Goal: Task Accomplishment & Management: Complete application form

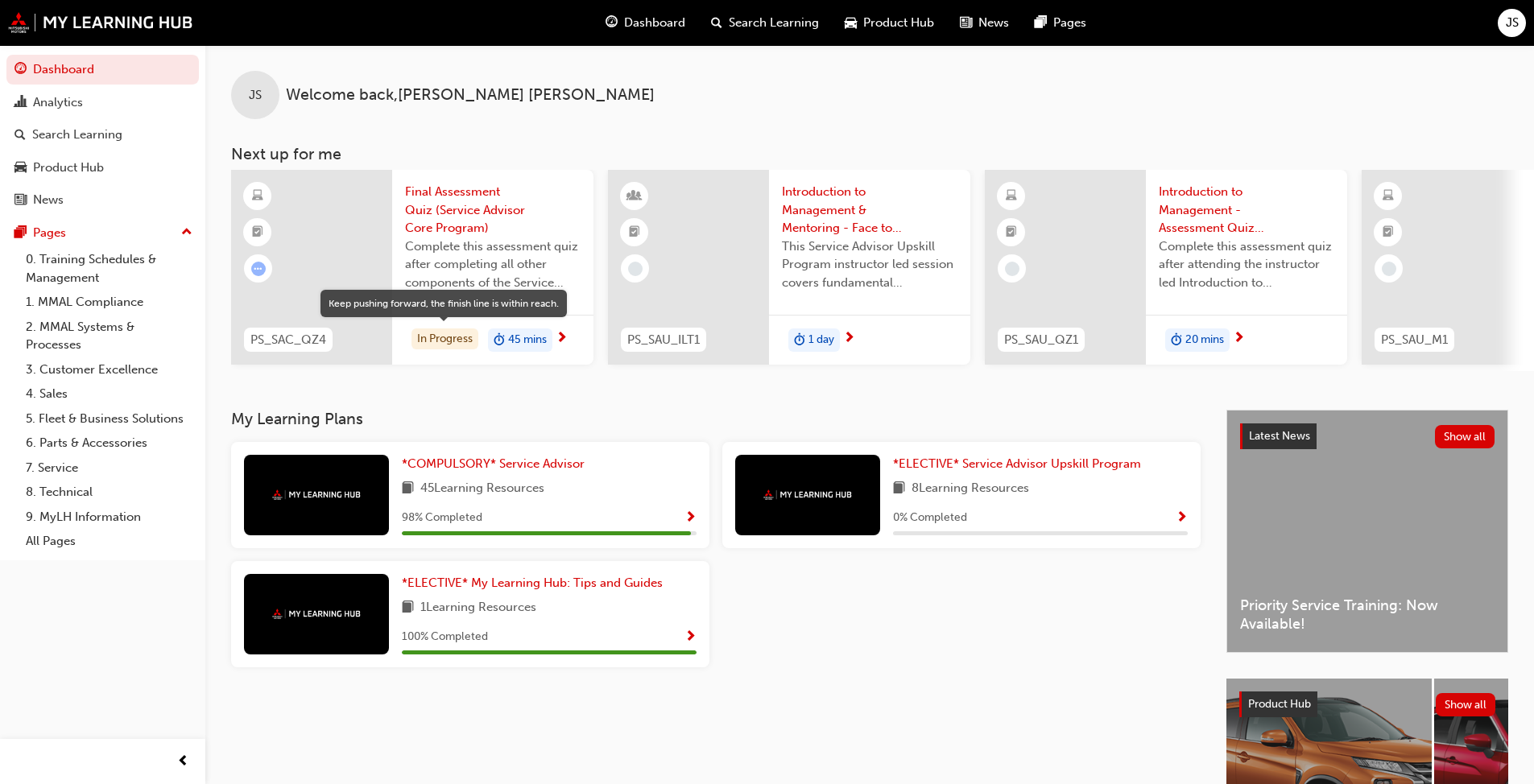
click at [431, 339] on div "In Progress" at bounding box center [445, 339] width 67 height 22
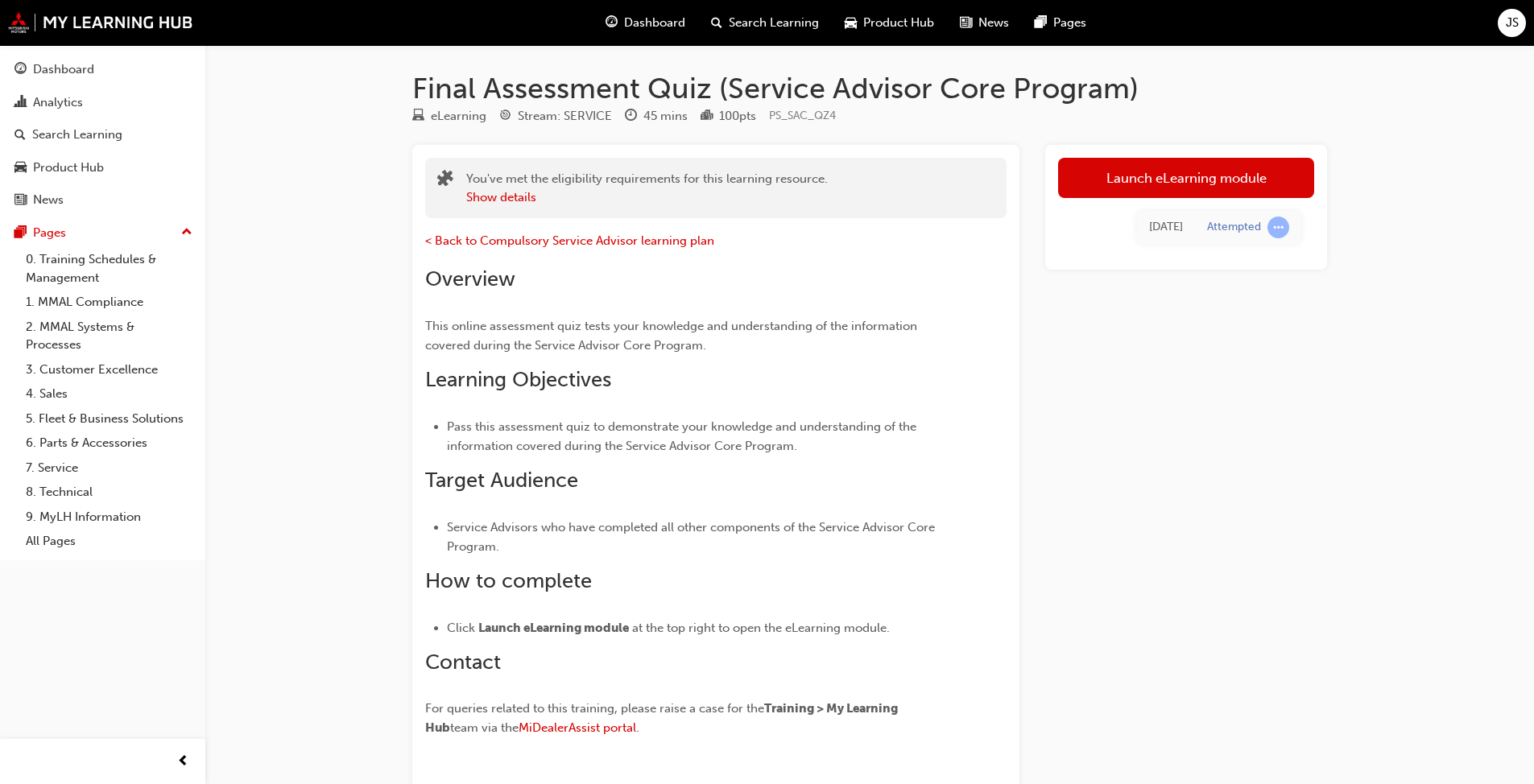
click at [792, 175] on link "Launch eLearning module" at bounding box center [1185, 178] width 256 height 40
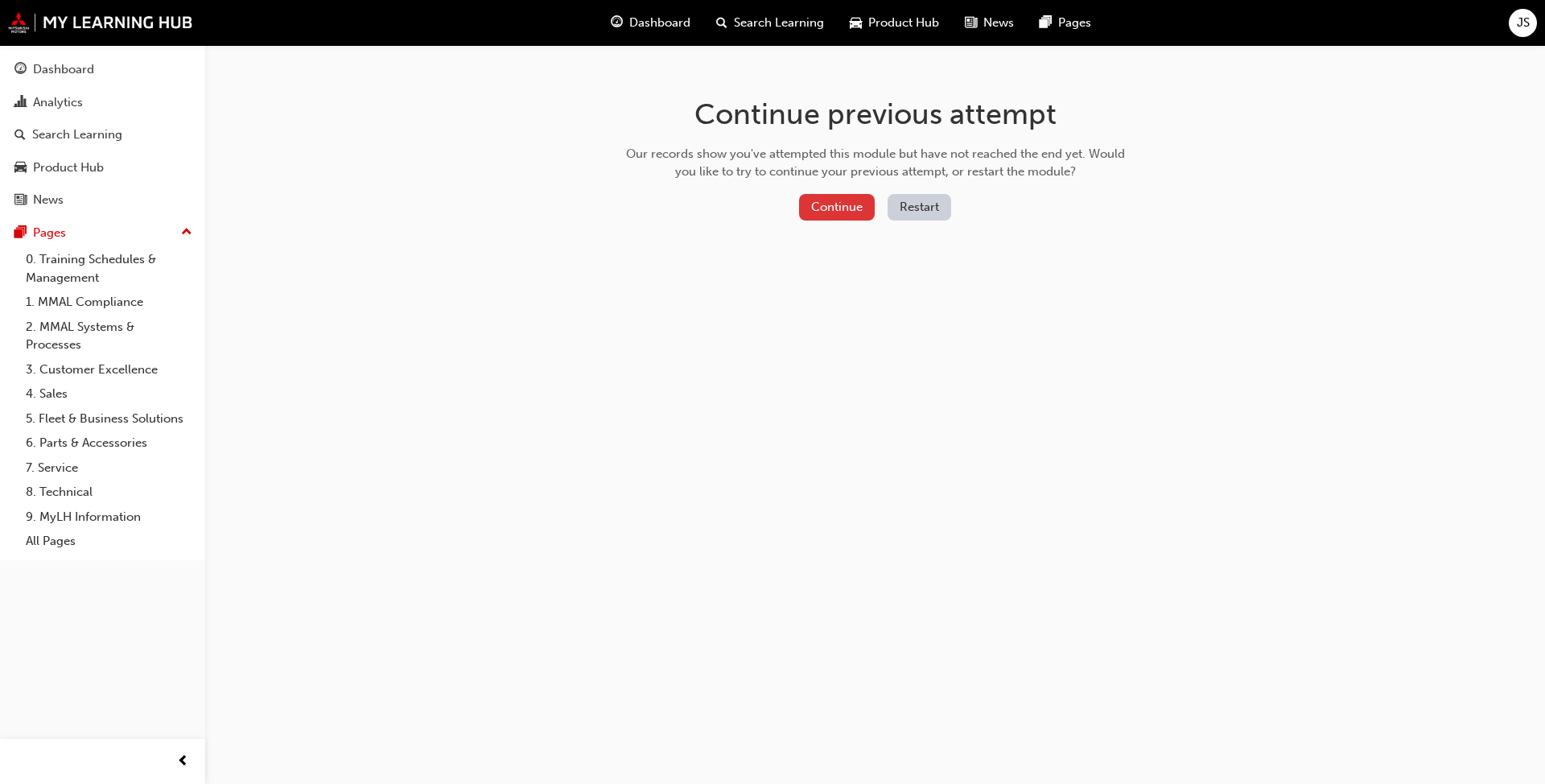
click at [792, 207] on button "Continue" at bounding box center [837, 207] width 76 height 27
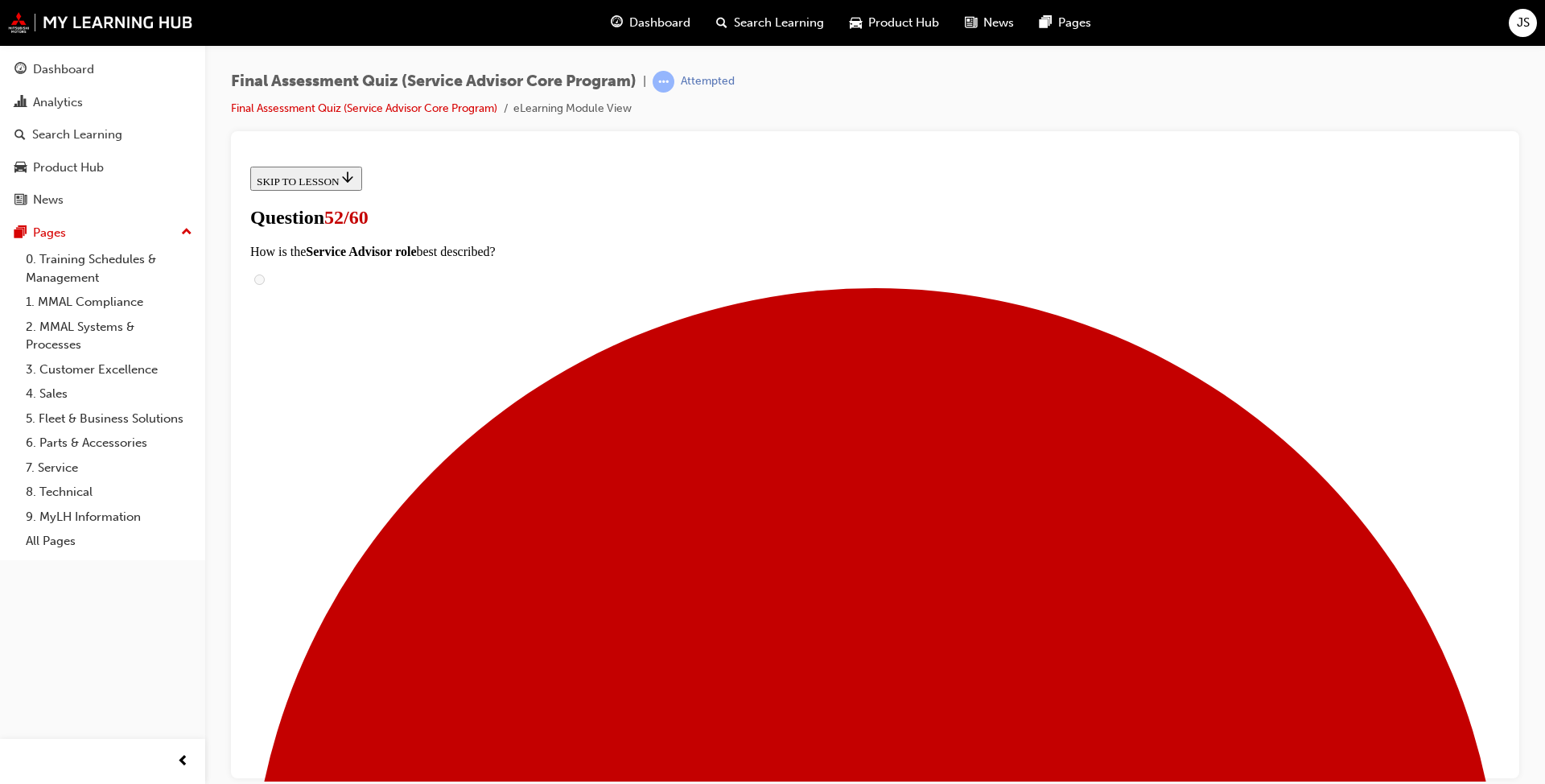
scroll to position [161, 0]
checkbox input "true"
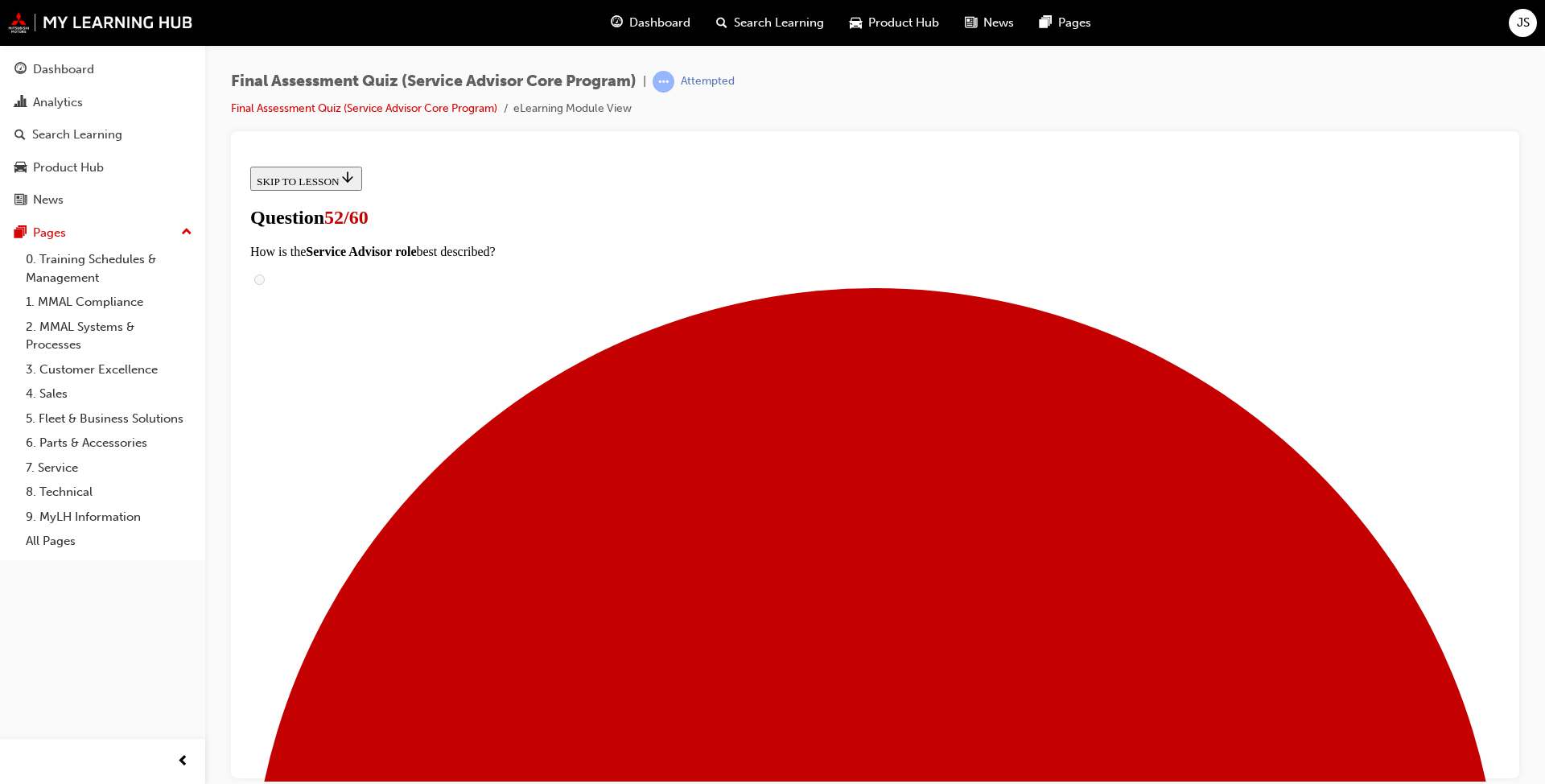
checkbox input "true"
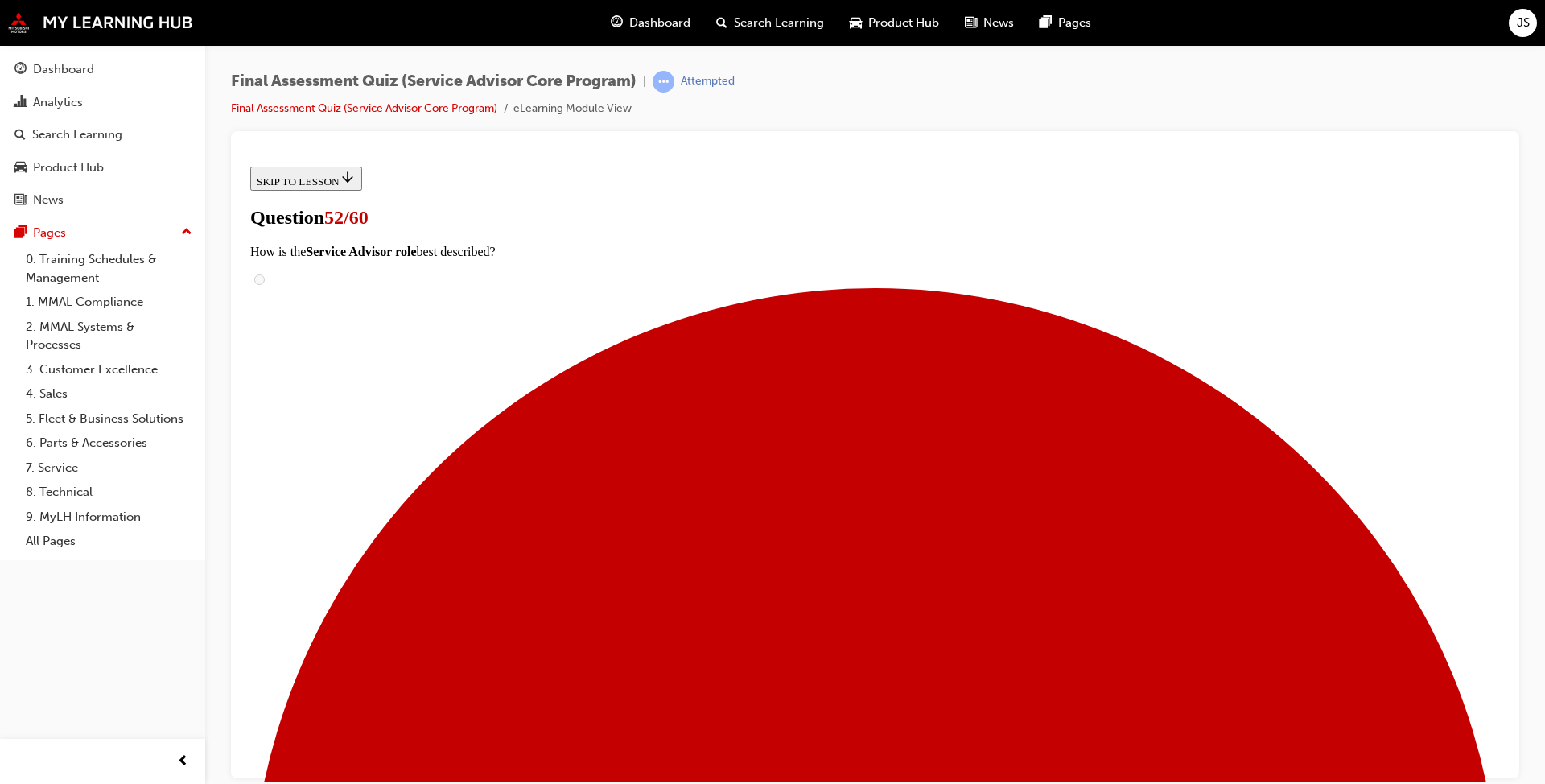
checkbox input "true"
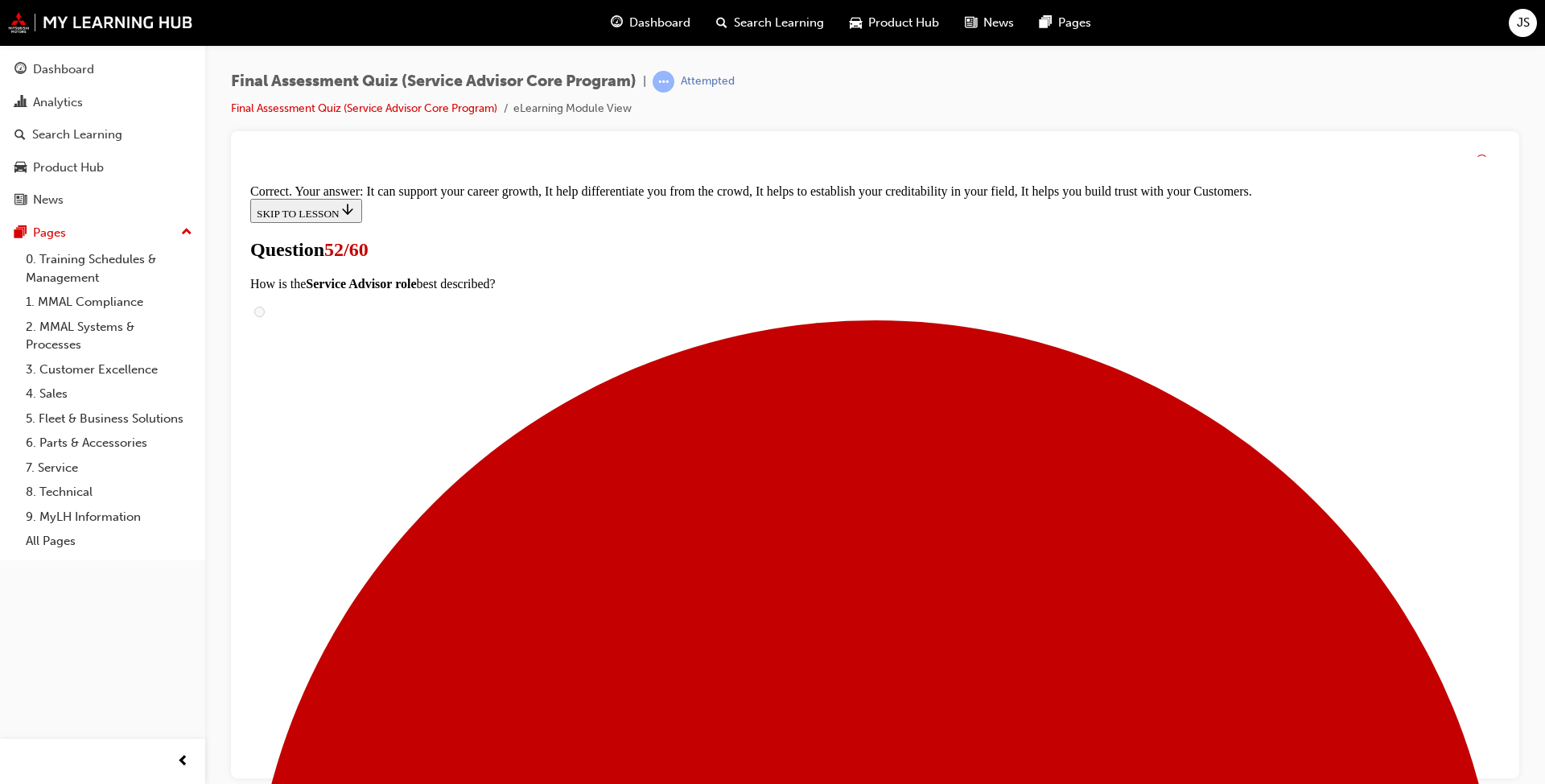
scroll to position [247, 0]
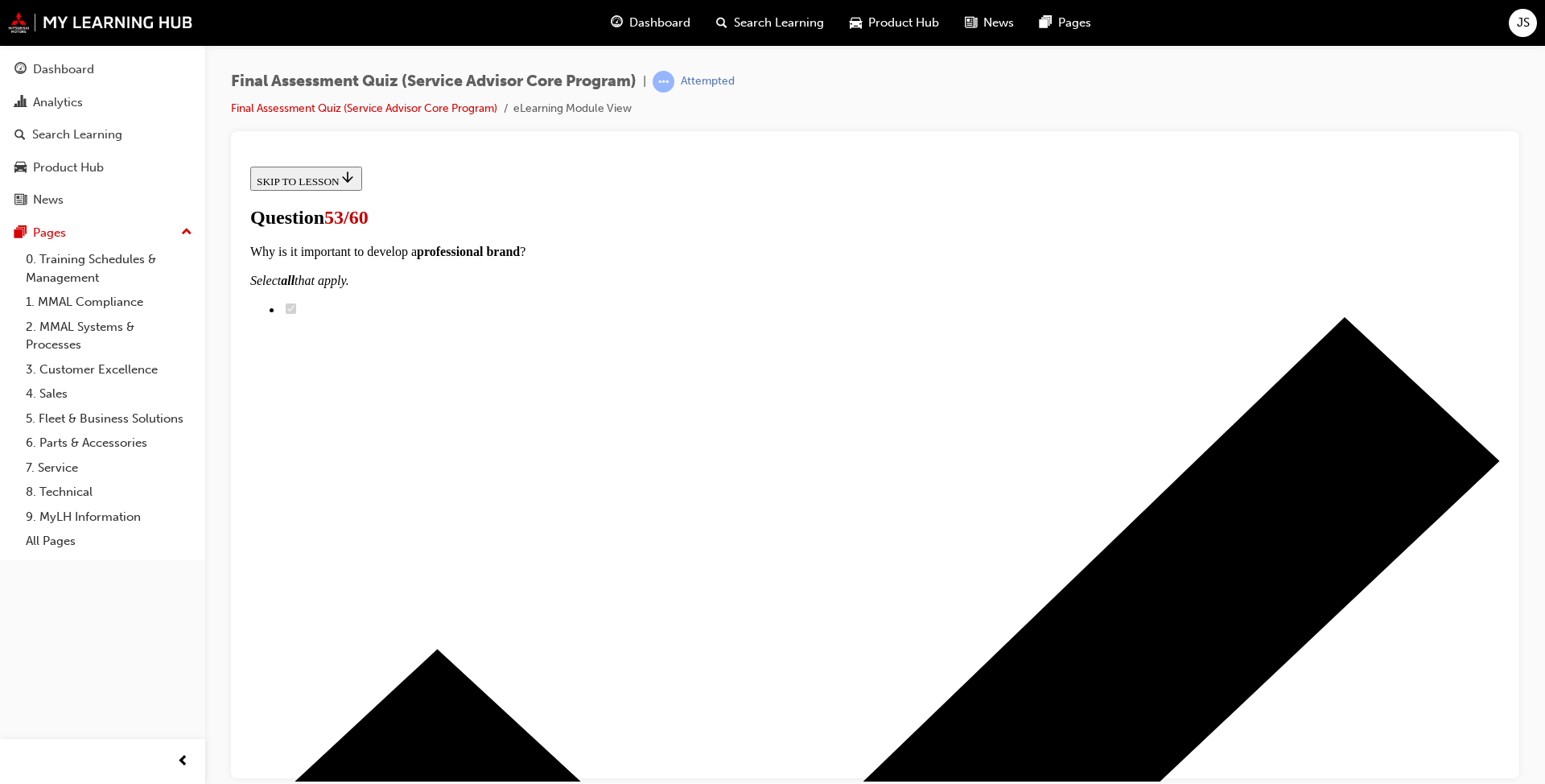
drag, startPoint x: 629, startPoint y: 526, endPoint x: 640, endPoint y: 533, distance: 13.0
radio input "true"
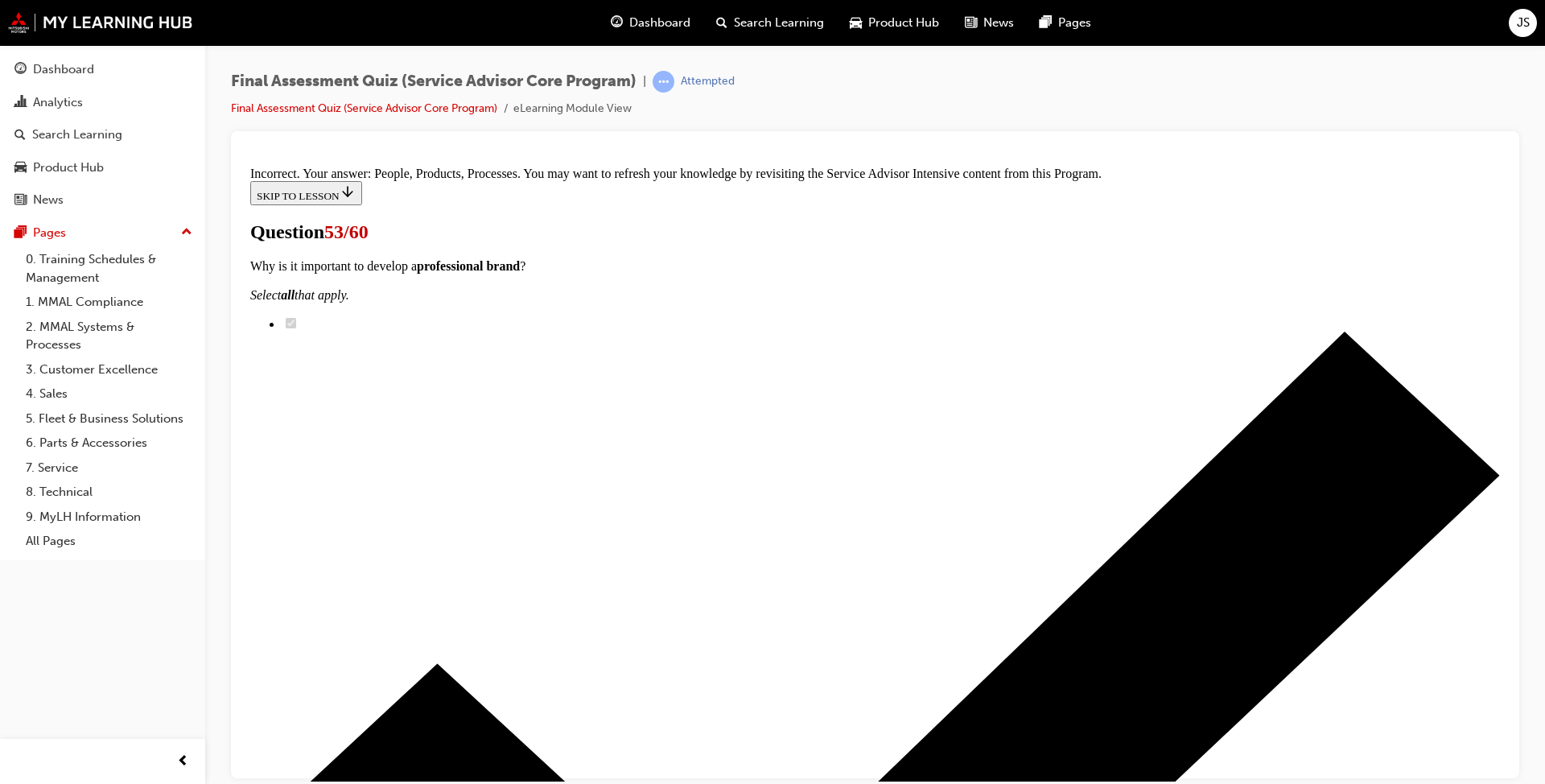
scroll to position [291, 0]
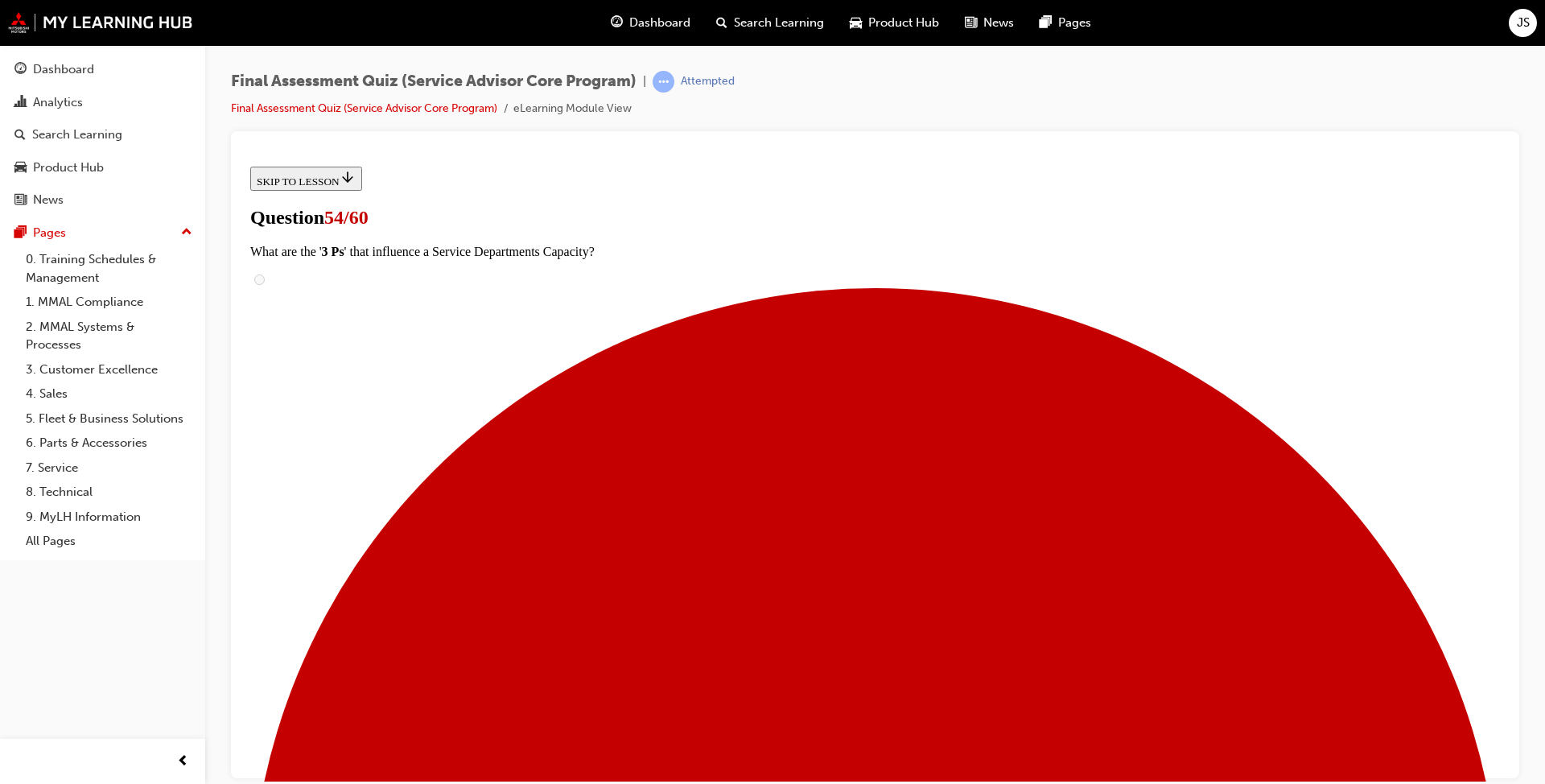
scroll to position [241, 0]
drag, startPoint x: 708, startPoint y: 663, endPoint x: 991, endPoint y: 325, distance: 440.8
drag, startPoint x: 708, startPoint y: 571, endPoint x: 989, endPoint y: 405, distance: 326.4
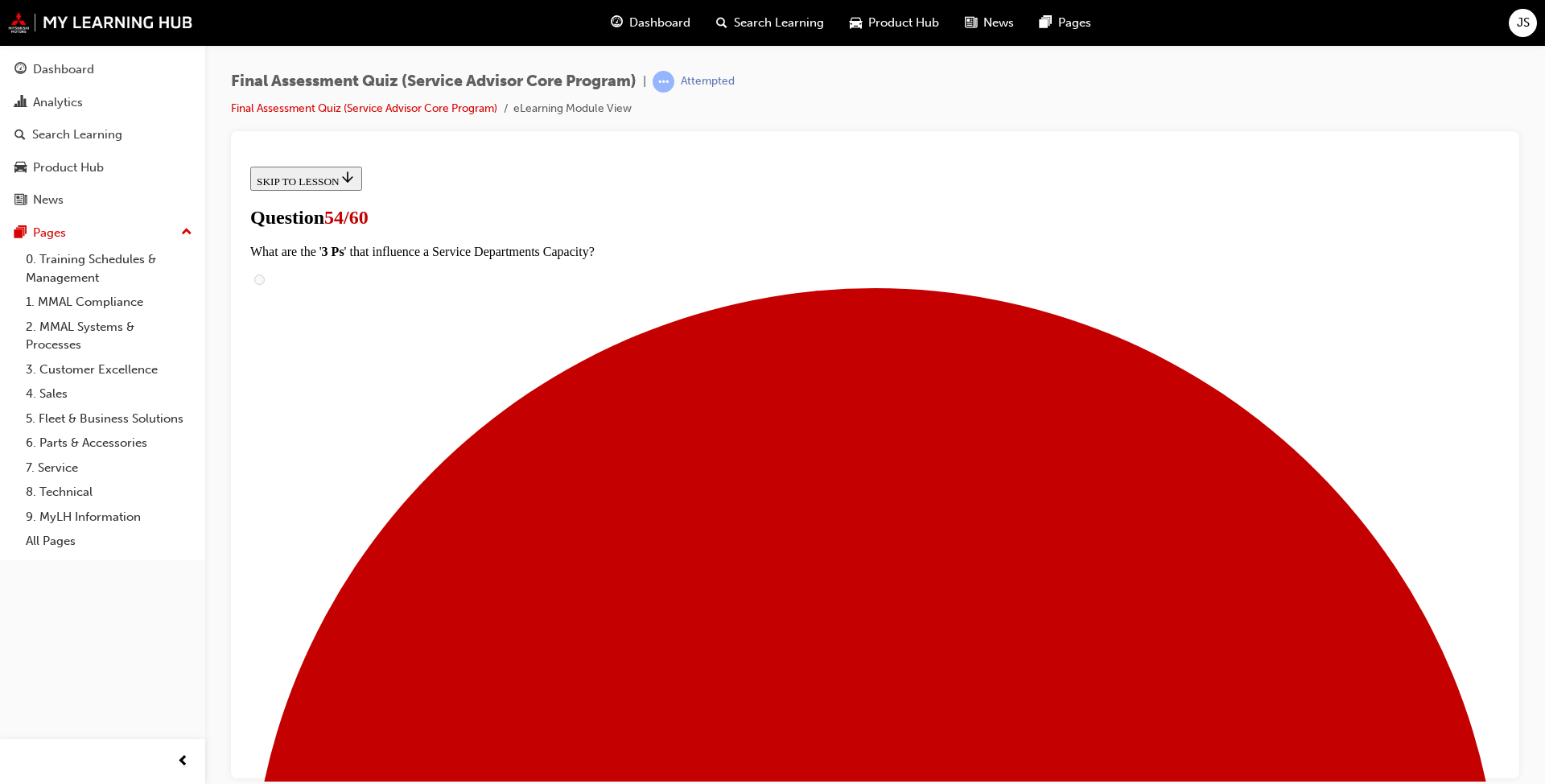
drag, startPoint x: 693, startPoint y: 494, endPoint x: 1011, endPoint y: 489, distance: 318.0
drag, startPoint x: 827, startPoint y: 575, endPoint x: 980, endPoint y: 577, distance: 153.0
drag, startPoint x: 708, startPoint y: 657, endPoint x: 956, endPoint y: 662, distance: 248.1
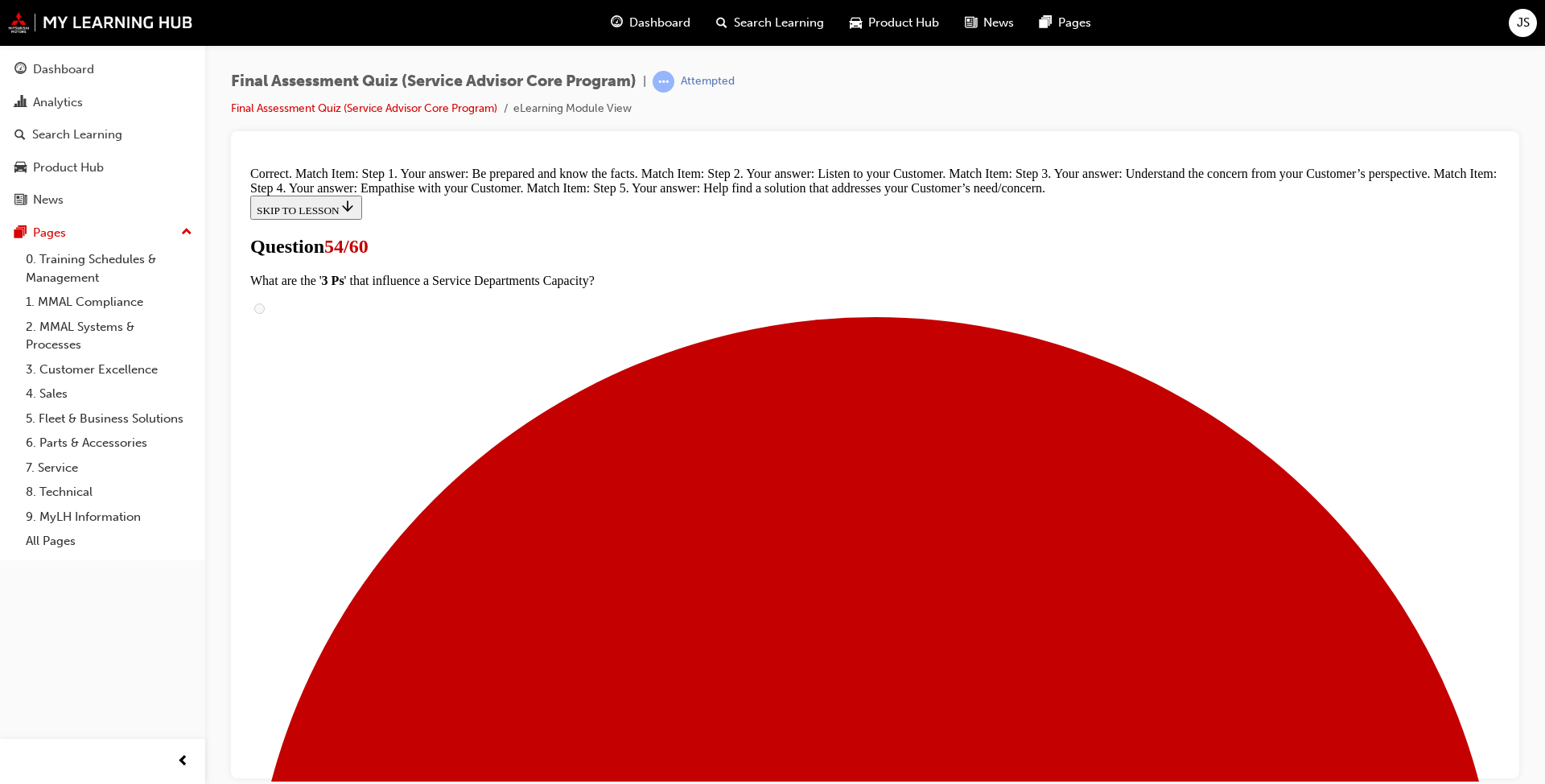
scroll to position [421, 0]
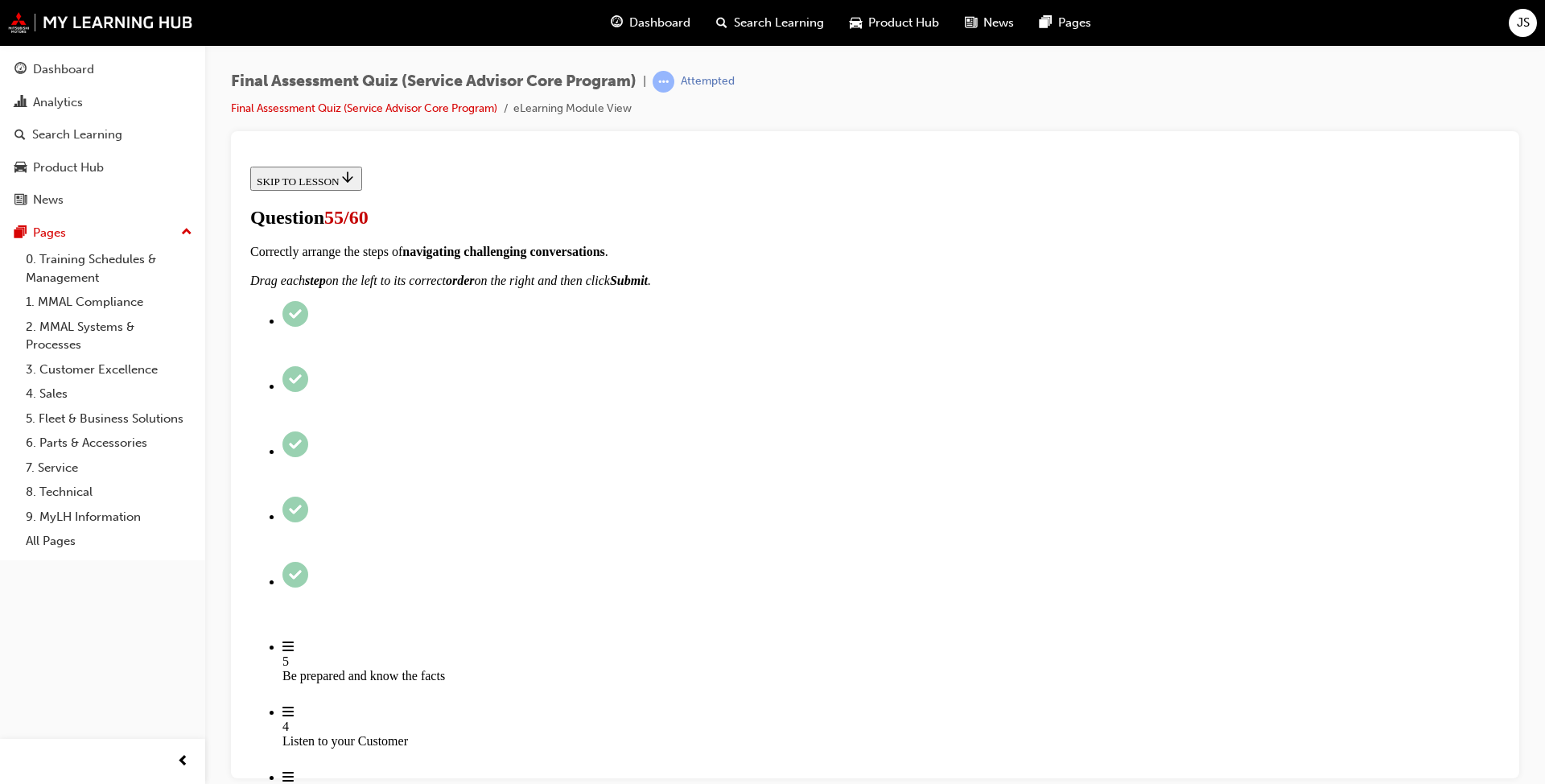
scroll to position [161, 0]
checkbox input "true"
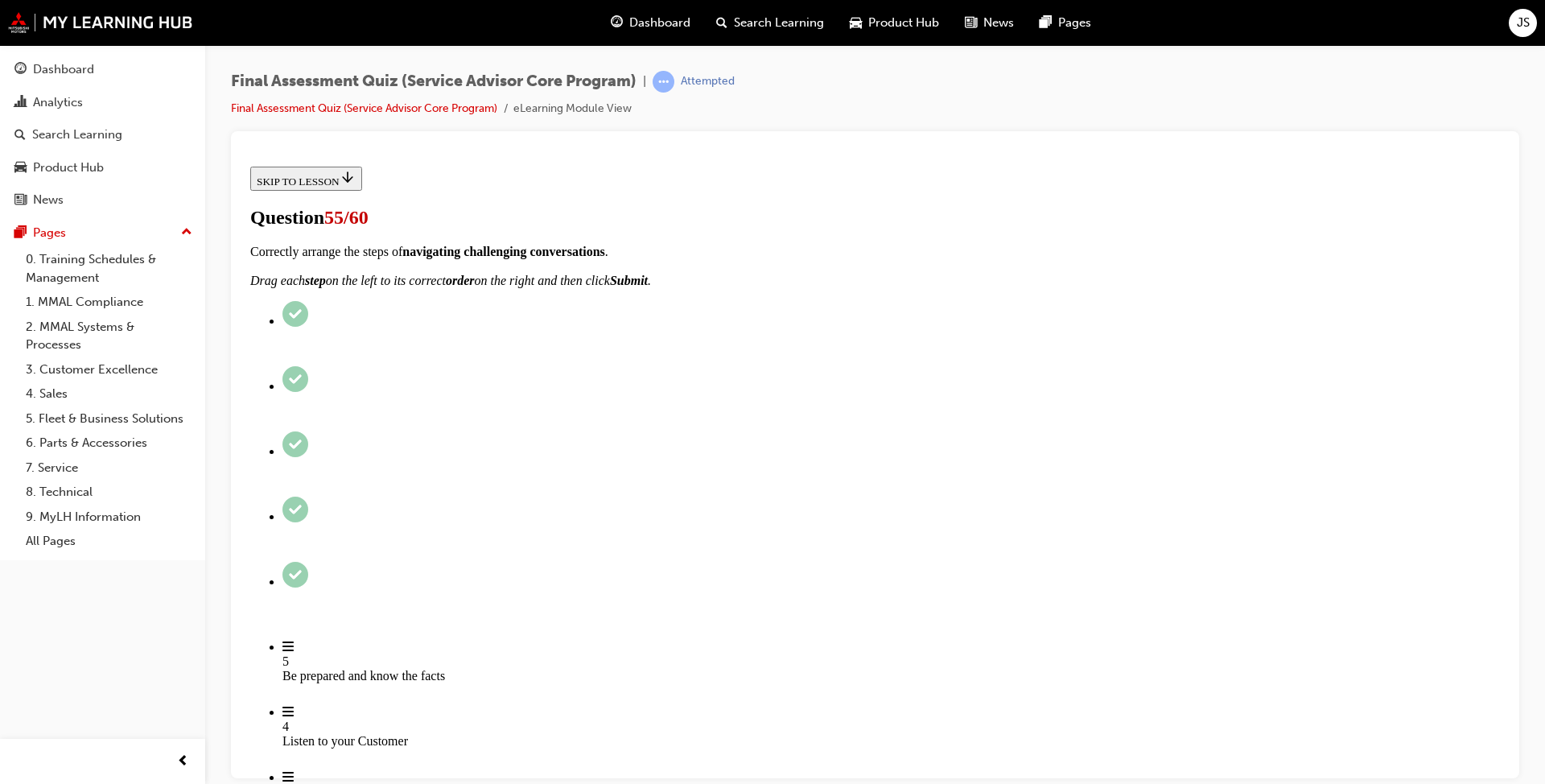
checkbox input "true"
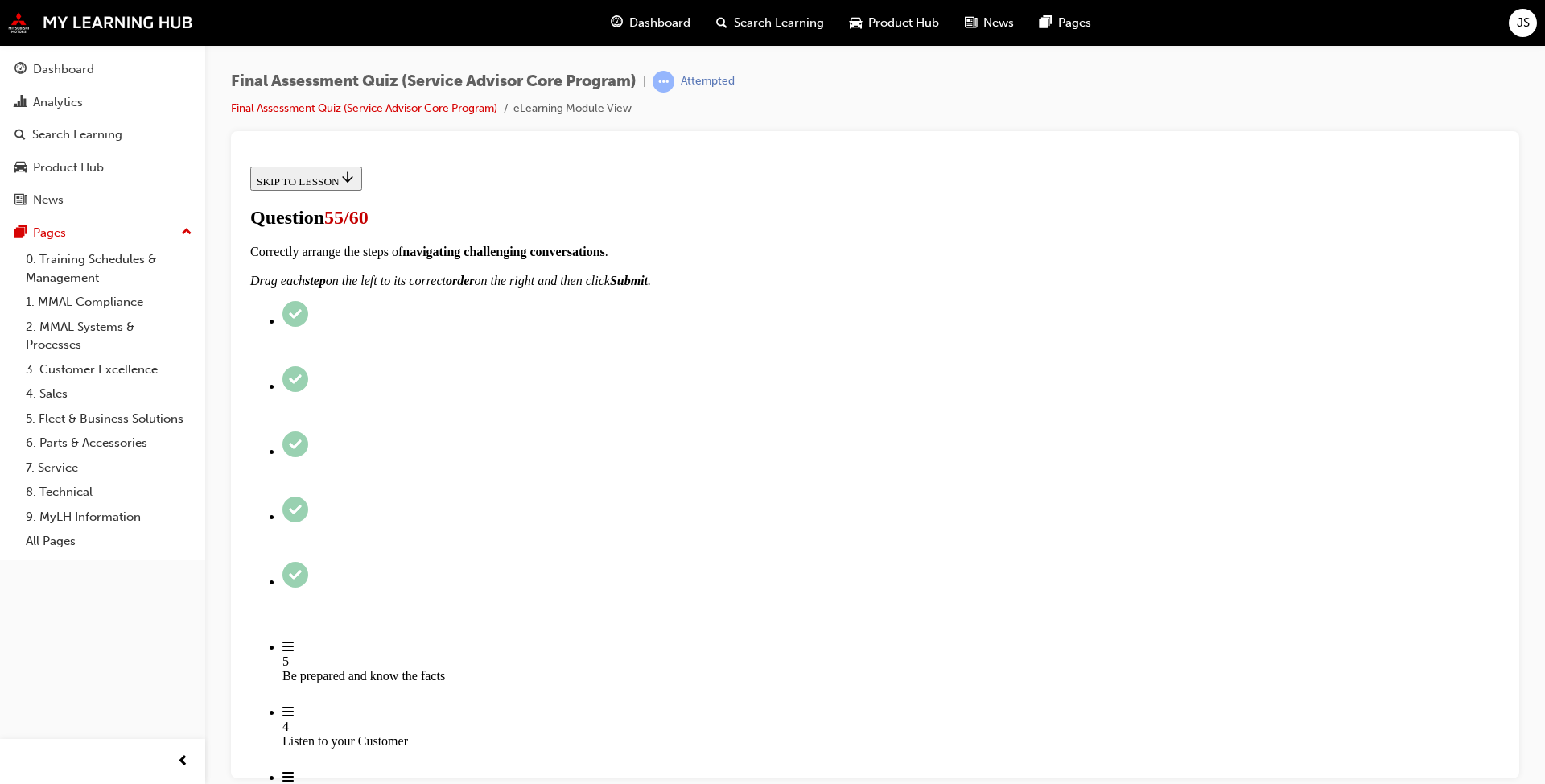
scroll to position [241, 0]
checkbox input "true"
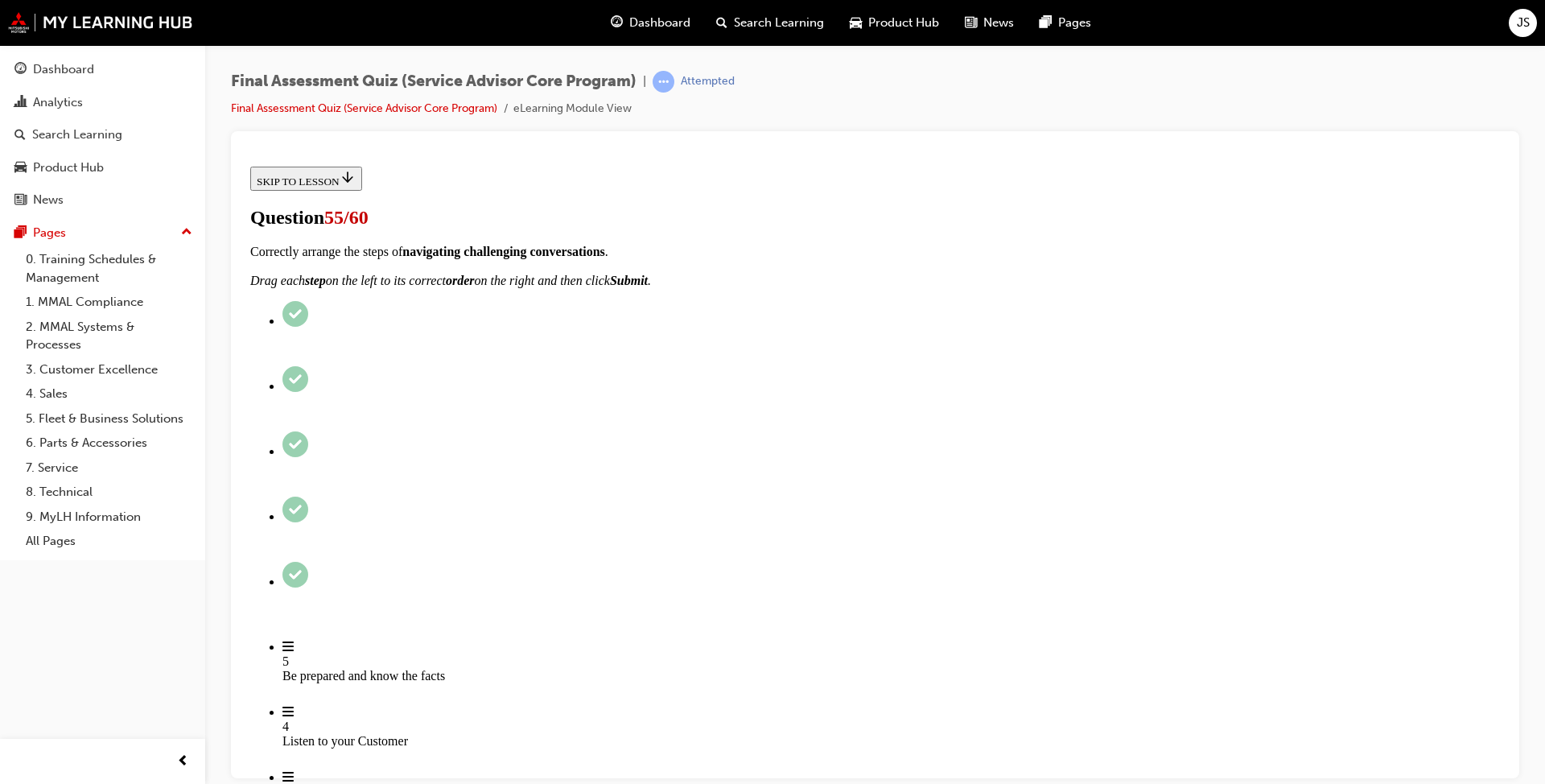
checkbox input "true"
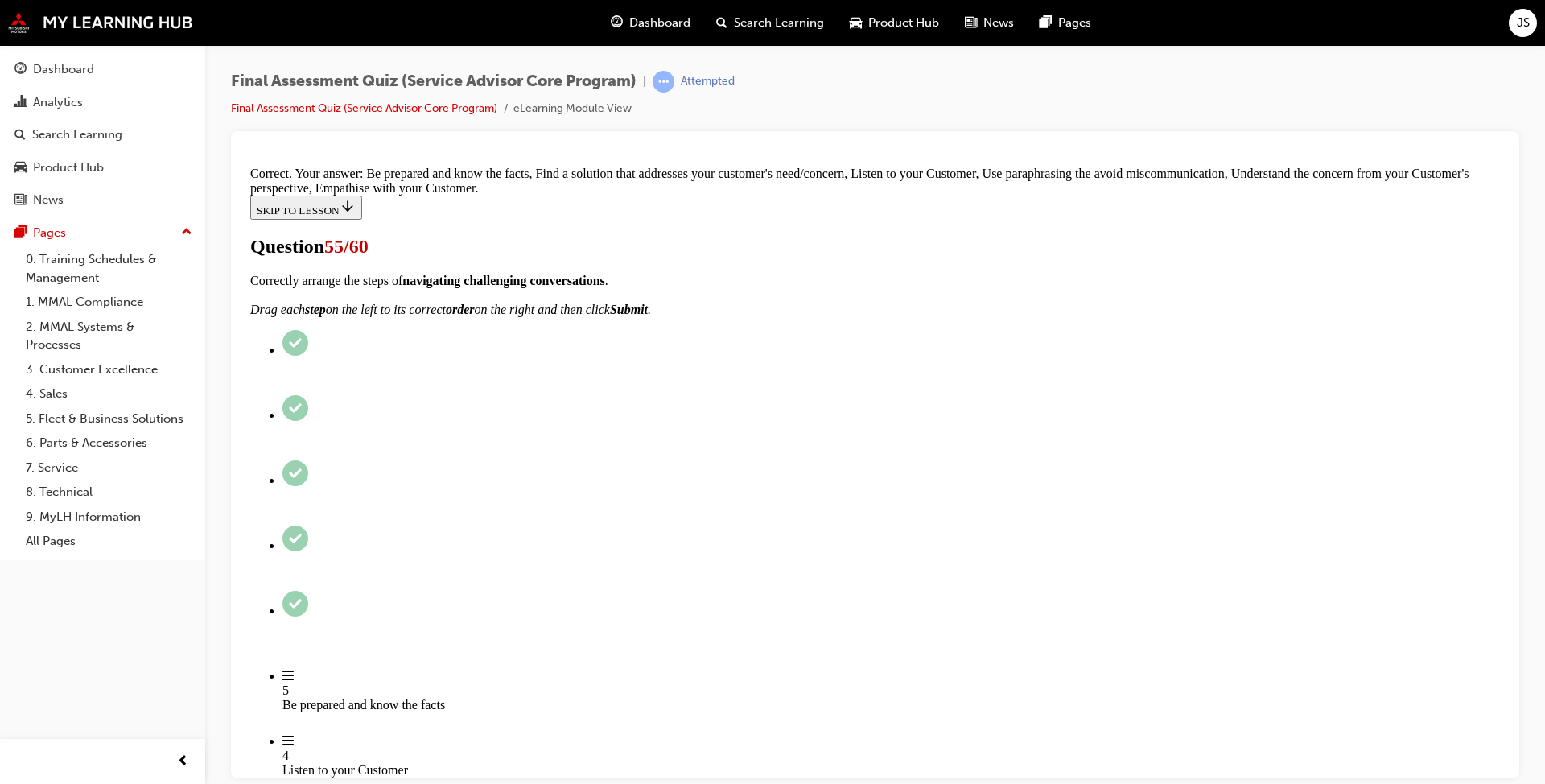
scroll to position [376, 0]
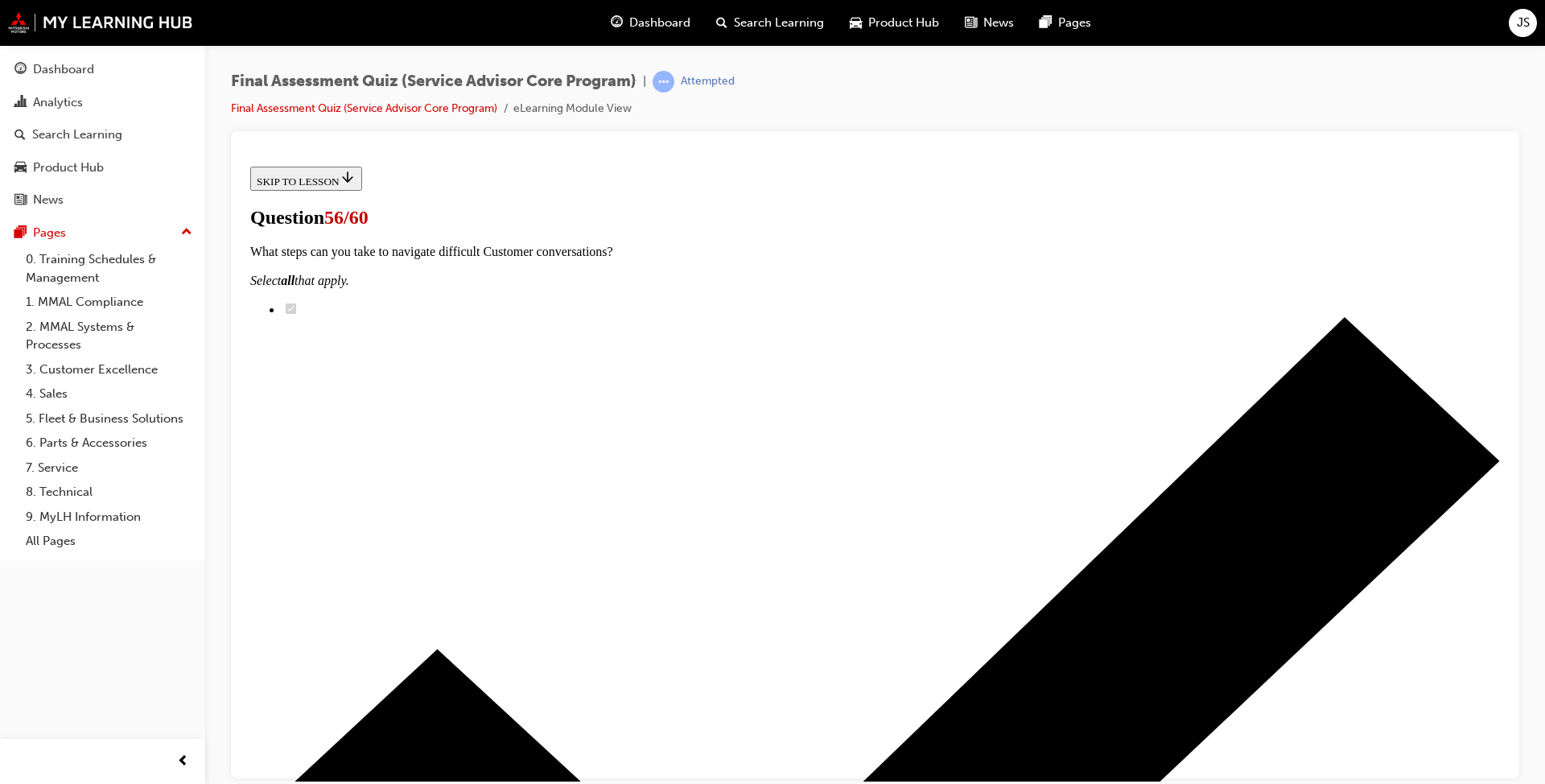
scroll to position [161, 0]
drag, startPoint x: 707, startPoint y: 511, endPoint x: 988, endPoint y: 513, distance: 281.0
drag, startPoint x: 733, startPoint y: 603, endPoint x: 1061, endPoint y: 602, distance: 328.0
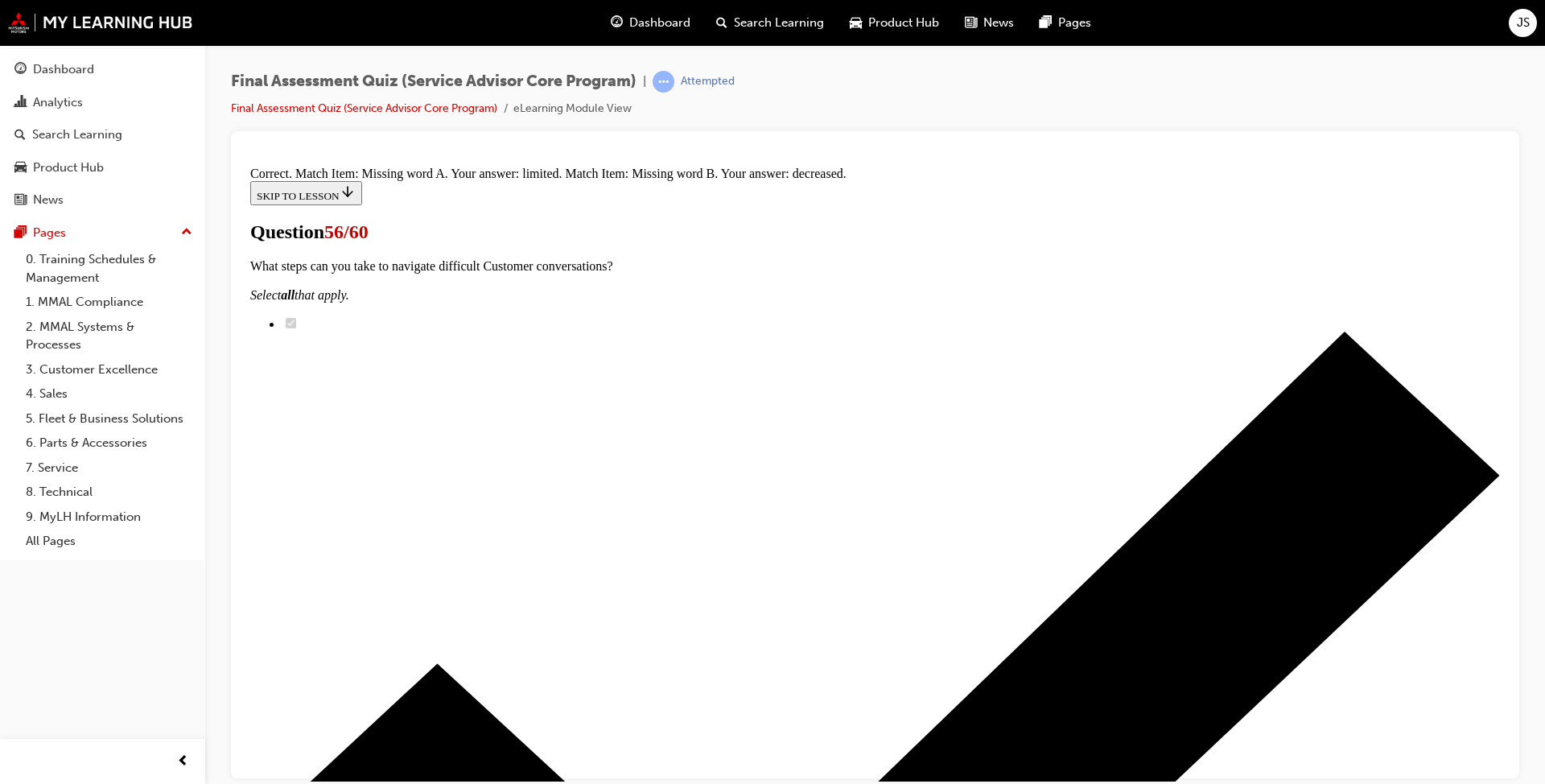
scroll to position [278, 0]
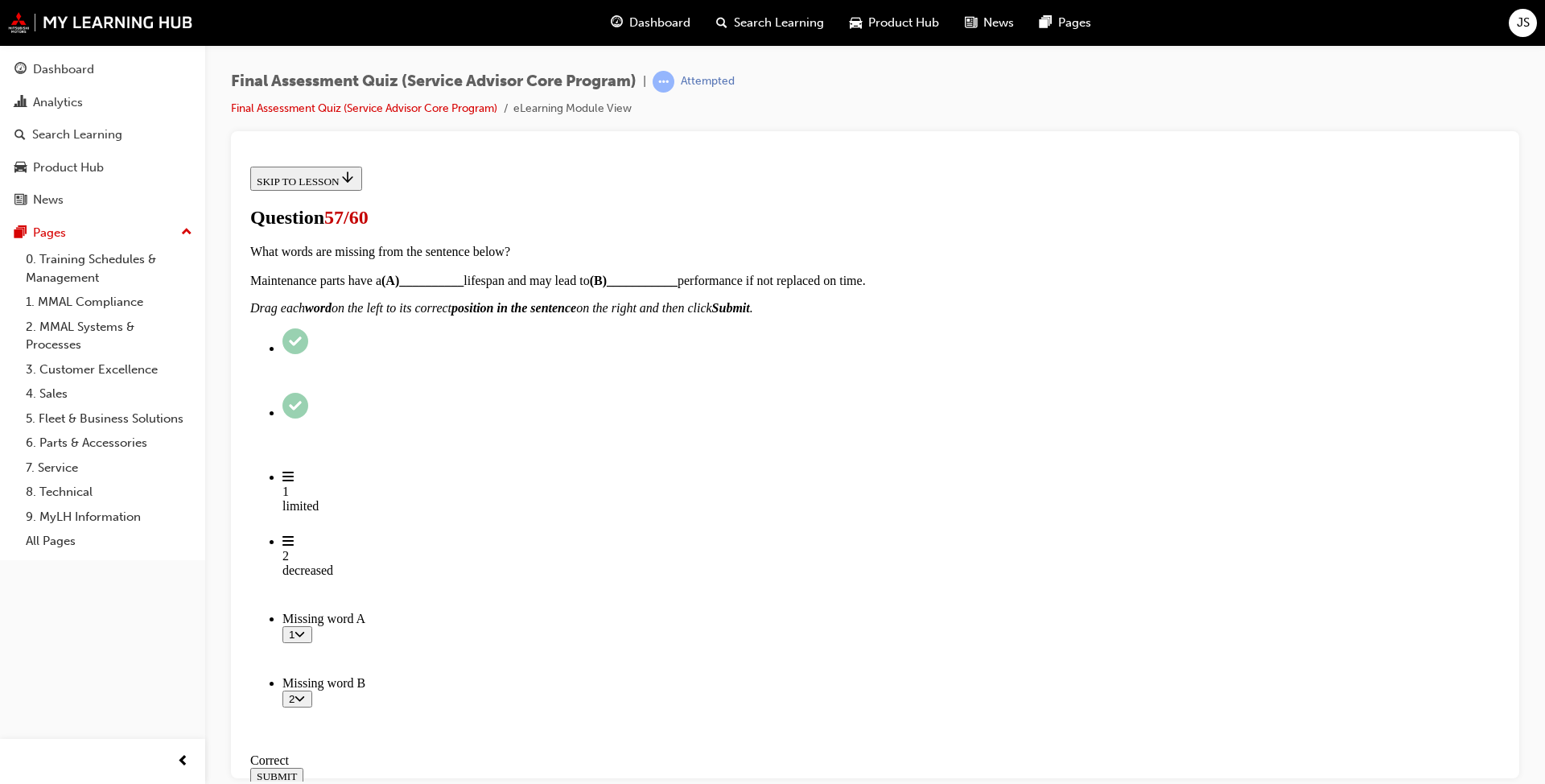
scroll to position [242, 0]
drag, startPoint x: 698, startPoint y: 543, endPoint x: 976, endPoint y: 376, distance: 324.3
drag, startPoint x: 703, startPoint y: 472, endPoint x: 975, endPoint y: 472, distance: 272.0
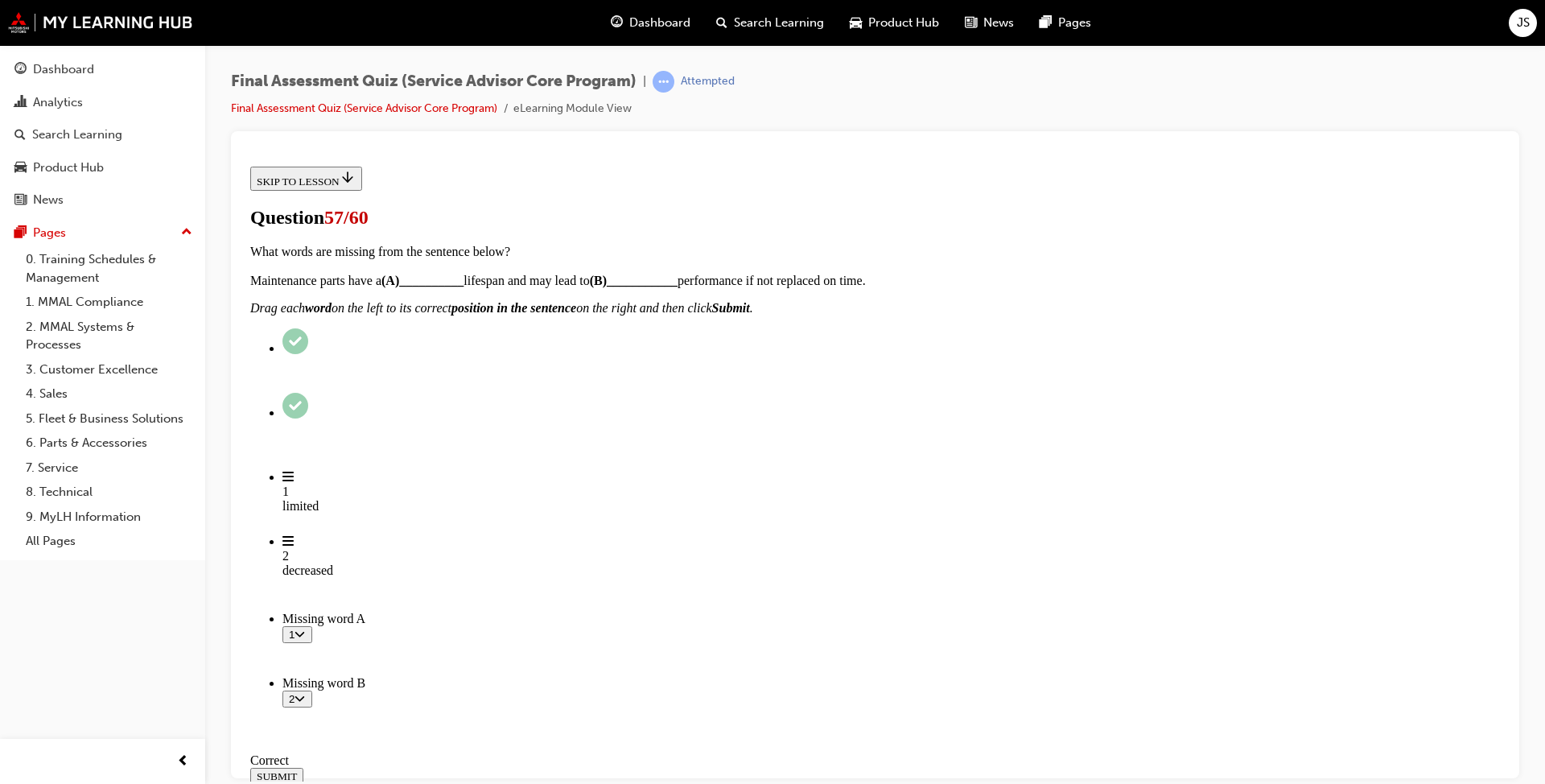
drag, startPoint x: 698, startPoint y: 622, endPoint x: 982, endPoint y: 538, distance: 296.2
drag, startPoint x: 706, startPoint y: 614, endPoint x: 957, endPoint y: 614, distance: 251.0
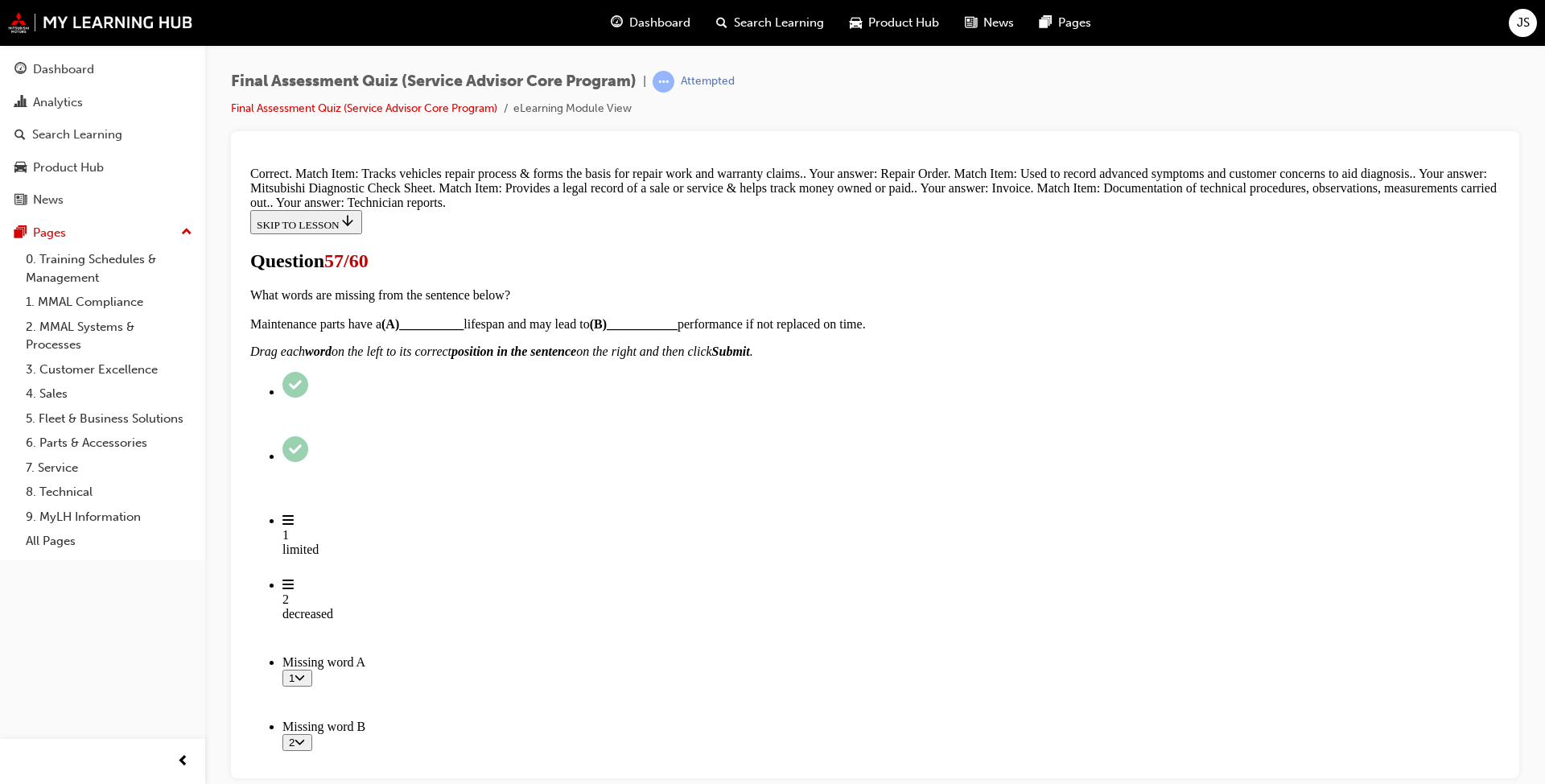
scroll to position [392, 0]
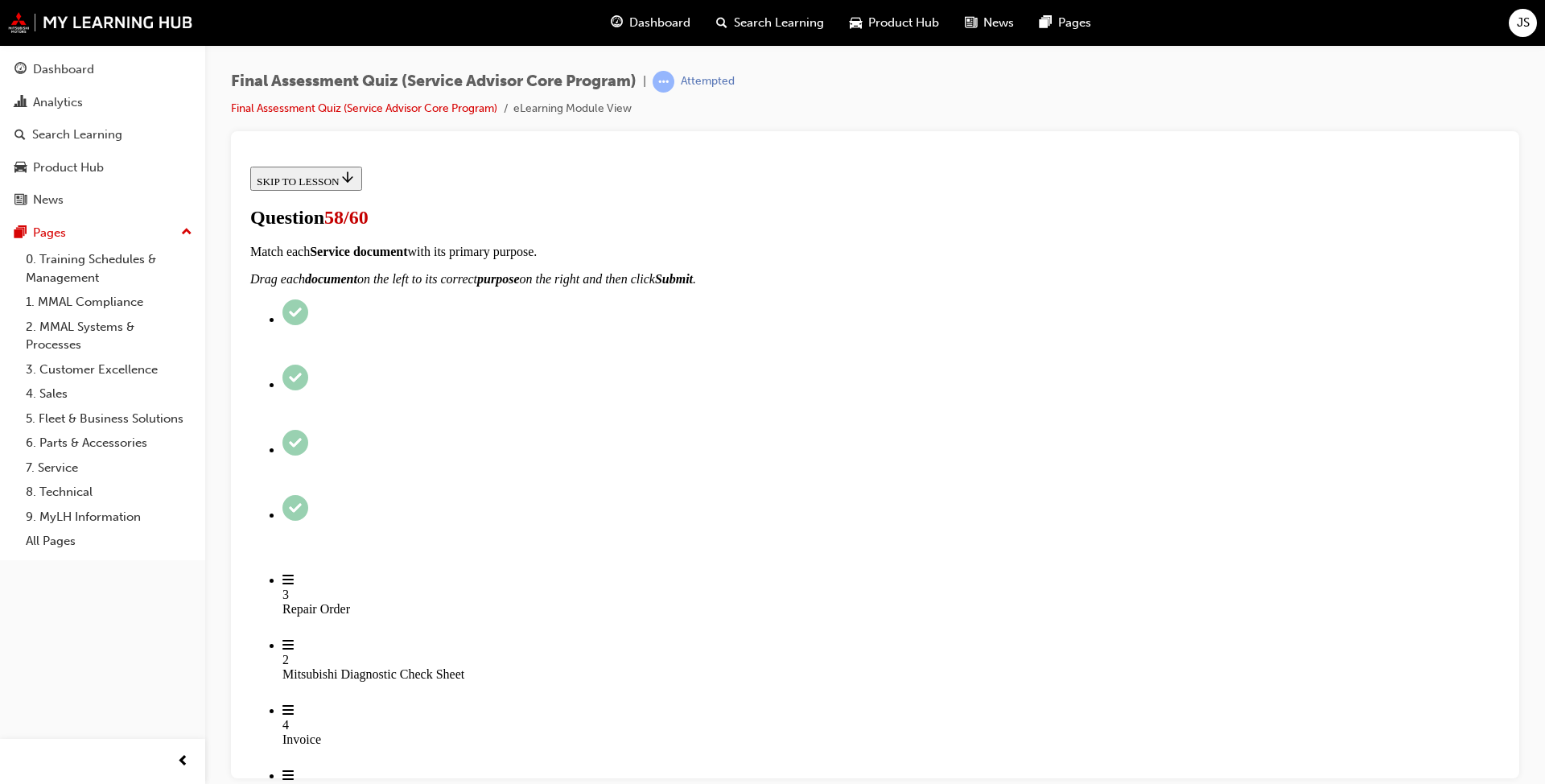
scroll to position [372, 0]
drag, startPoint x: 701, startPoint y: 773, endPoint x: 994, endPoint y: 301, distance: 555.5
drag, startPoint x: 704, startPoint y: 557, endPoint x: 1008, endPoint y: 354, distance: 365.5
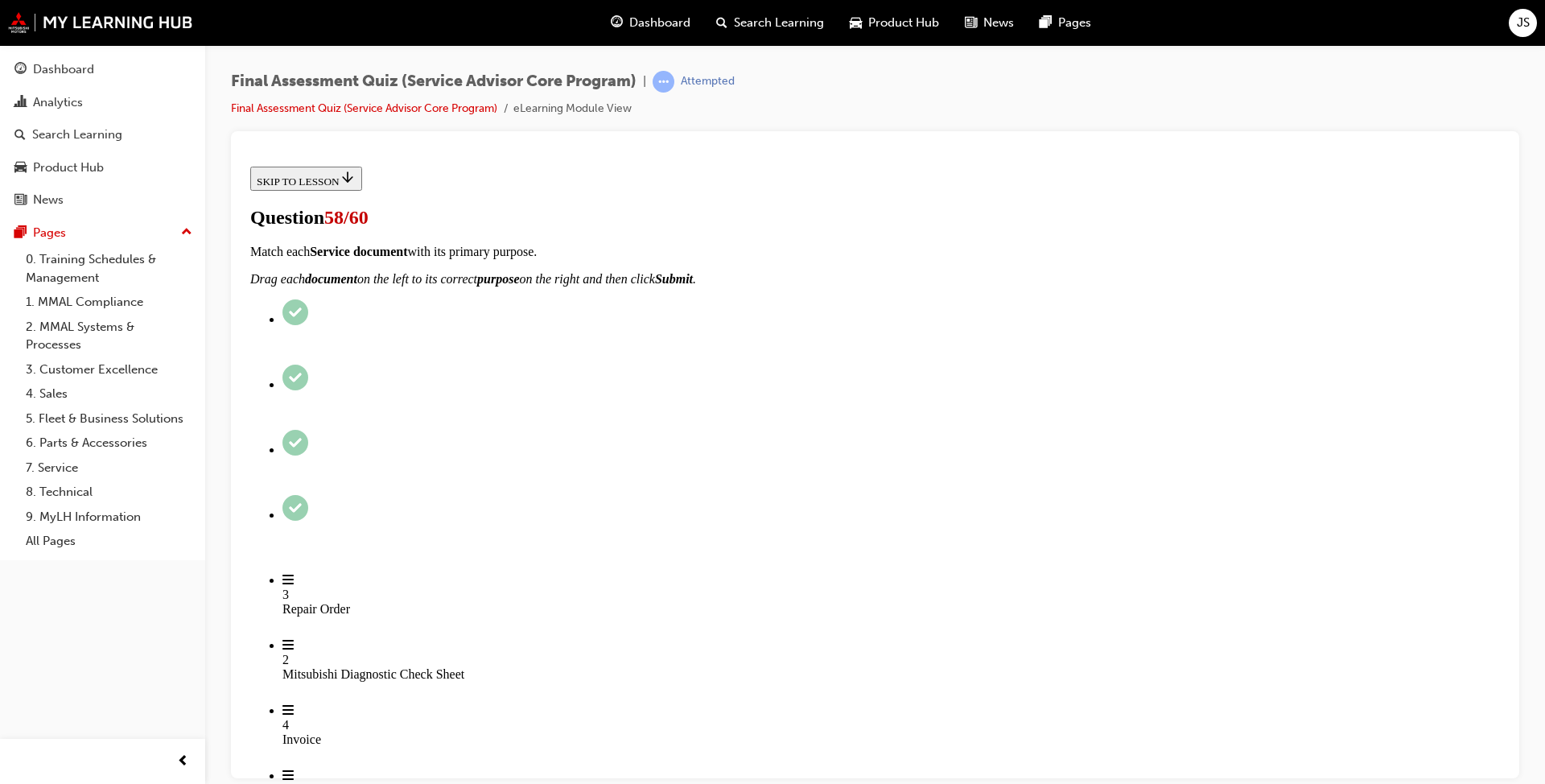
drag, startPoint x: 693, startPoint y: 545, endPoint x: 985, endPoint y: 467, distance: 302.2
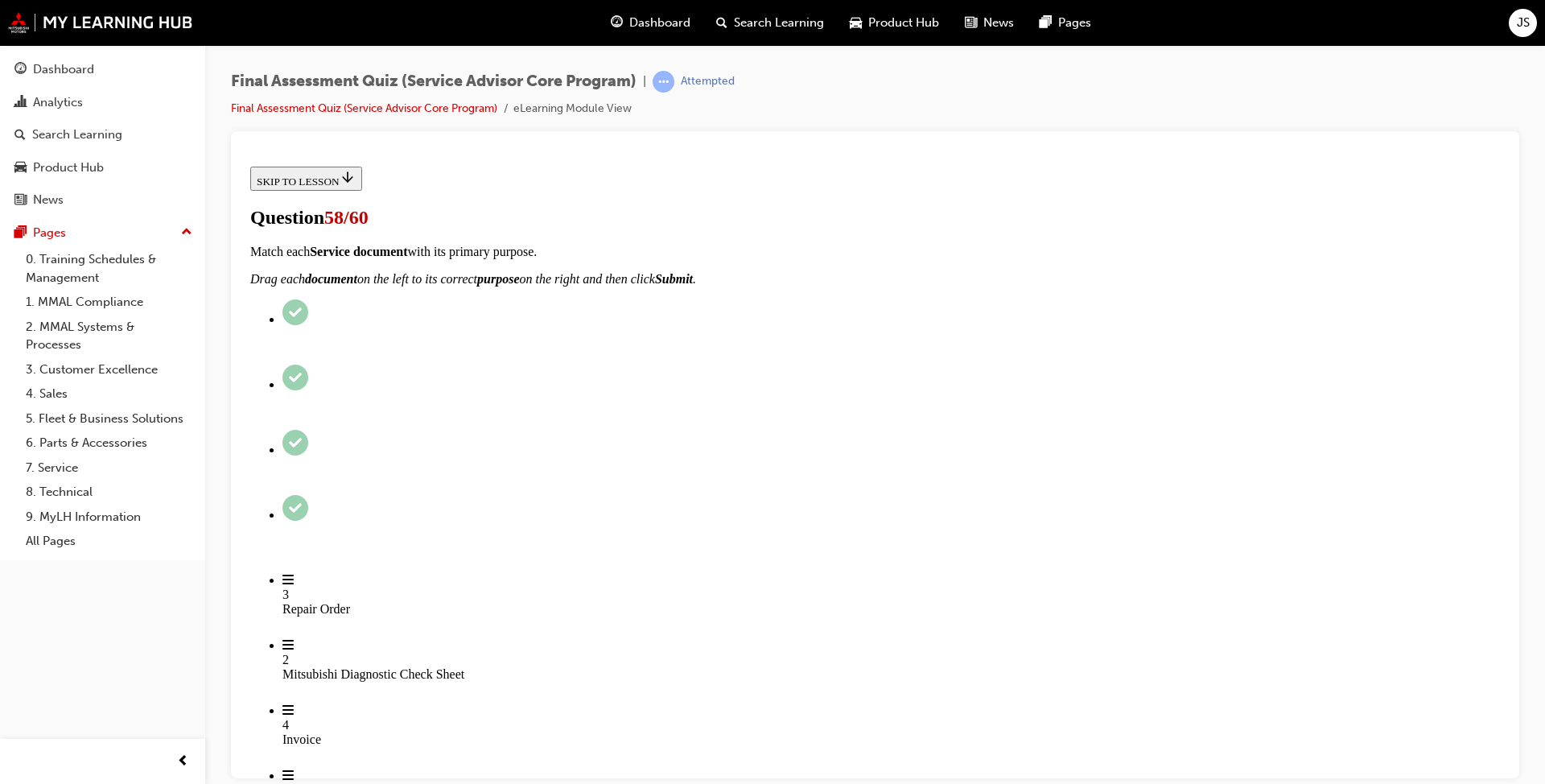
drag, startPoint x: 691, startPoint y: 628, endPoint x: 975, endPoint y: 231, distance: 488.1
drag, startPoint x: 673, startPoint y: 635, endPoint x: 974, endPoint y: 325, distance: 432.1
drag, startPoint x: 704, startPoint y: 537, endPoint x: 1010, endPoint y: 434, distance: 322.9
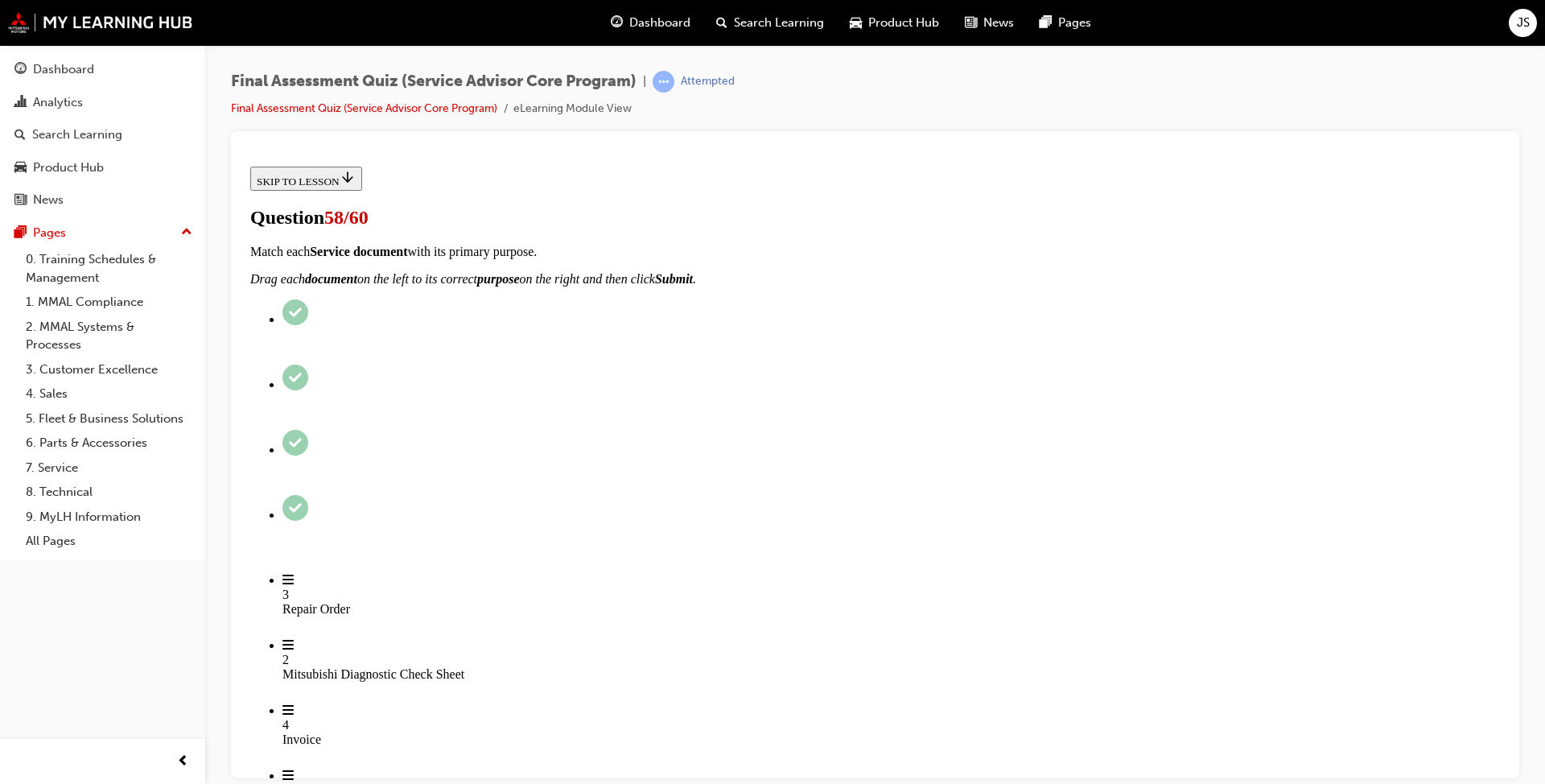
drag, startPoint x: 726, startPoint y: 643, endPoint x: 1017, endPoint y: 547, distance: 306.4
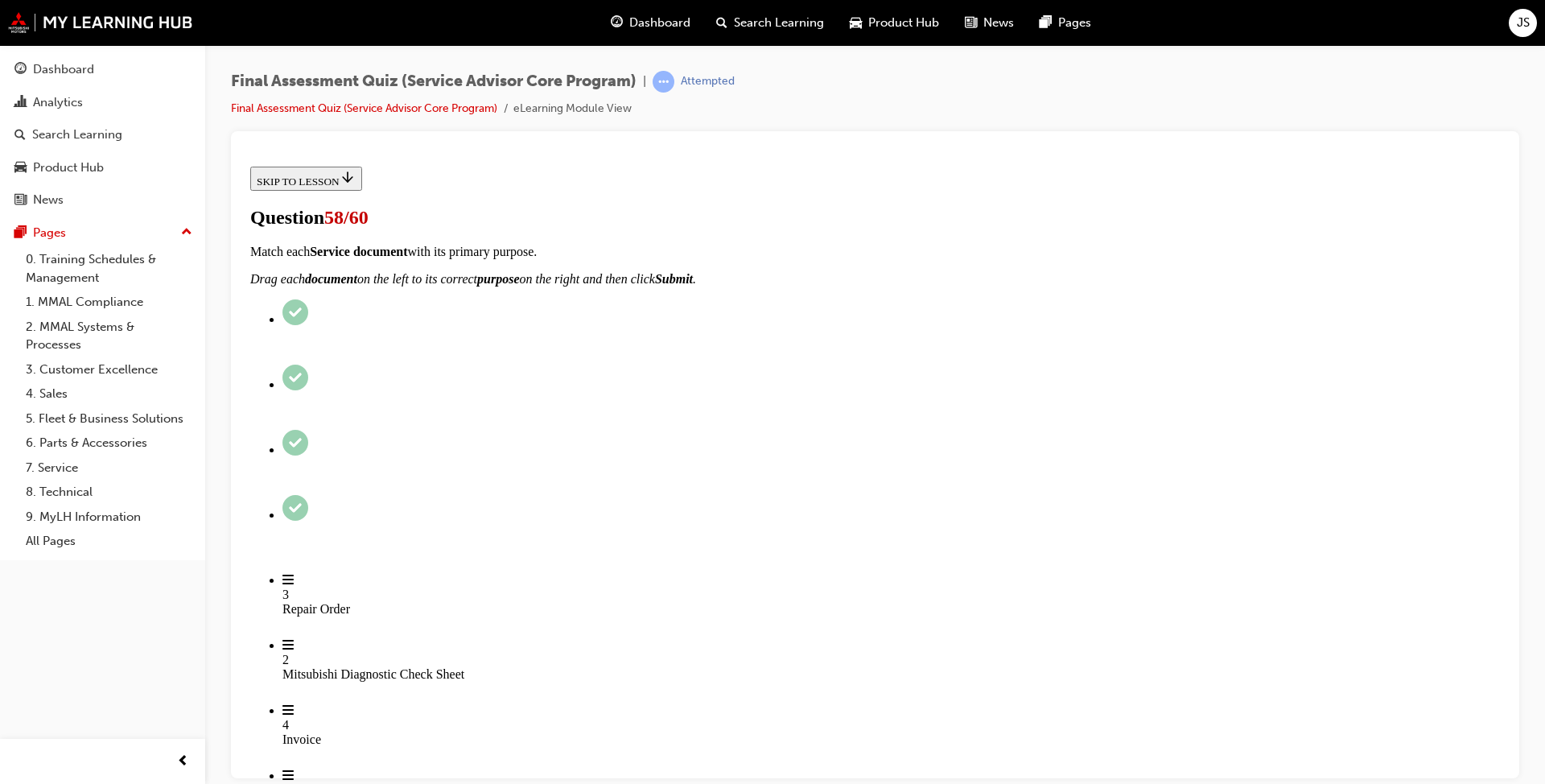
drag, startPoint x: 738, startPoint y: 657, endPoint x: 1005, endPoint y: 667, distance: 267.2
drag, startPoint x: 775, startPoint y: 564, endPoint x: 1016, endPoint y: 565, distance: 241.0
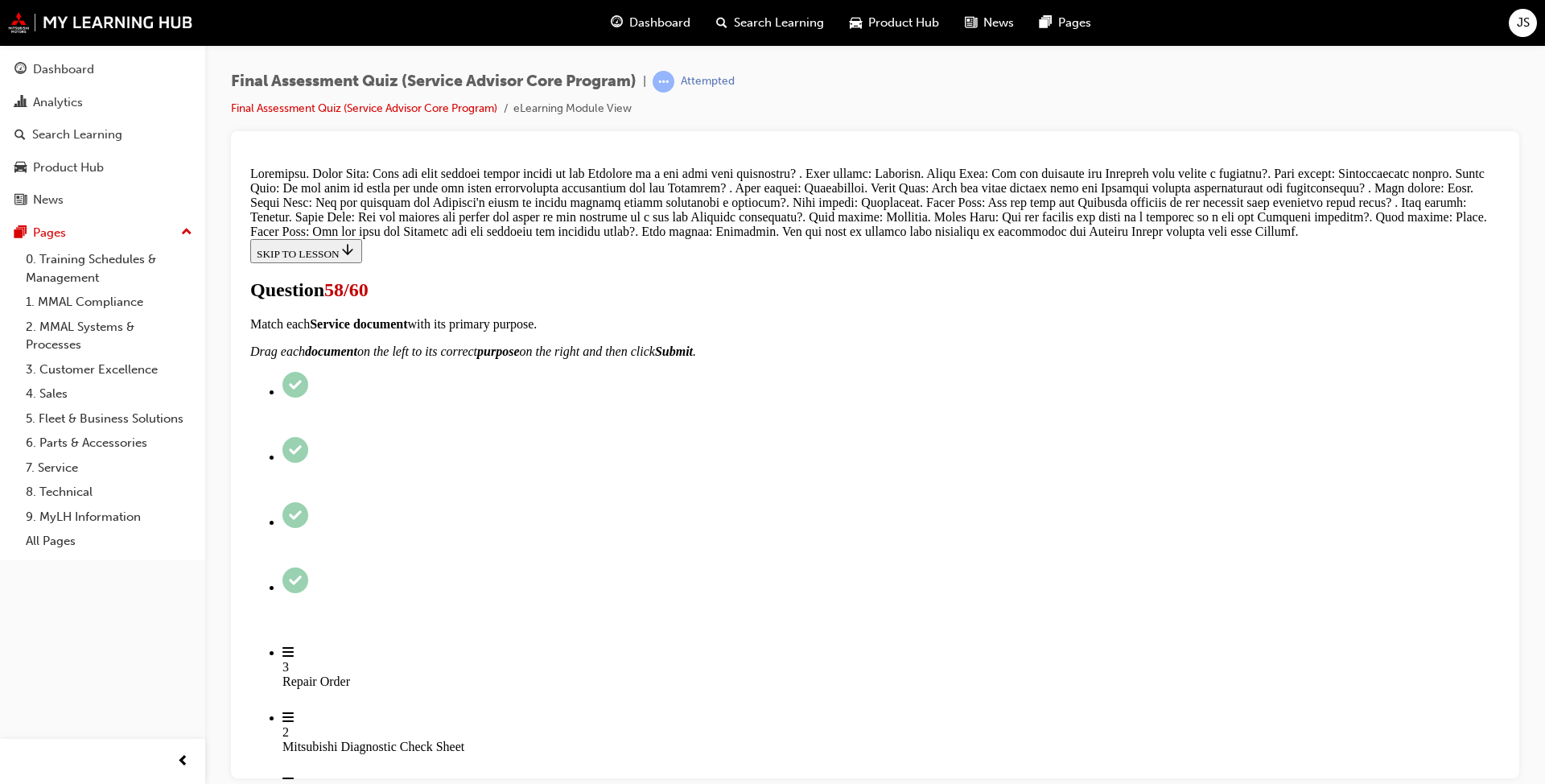
scroll to position [1144, 0]
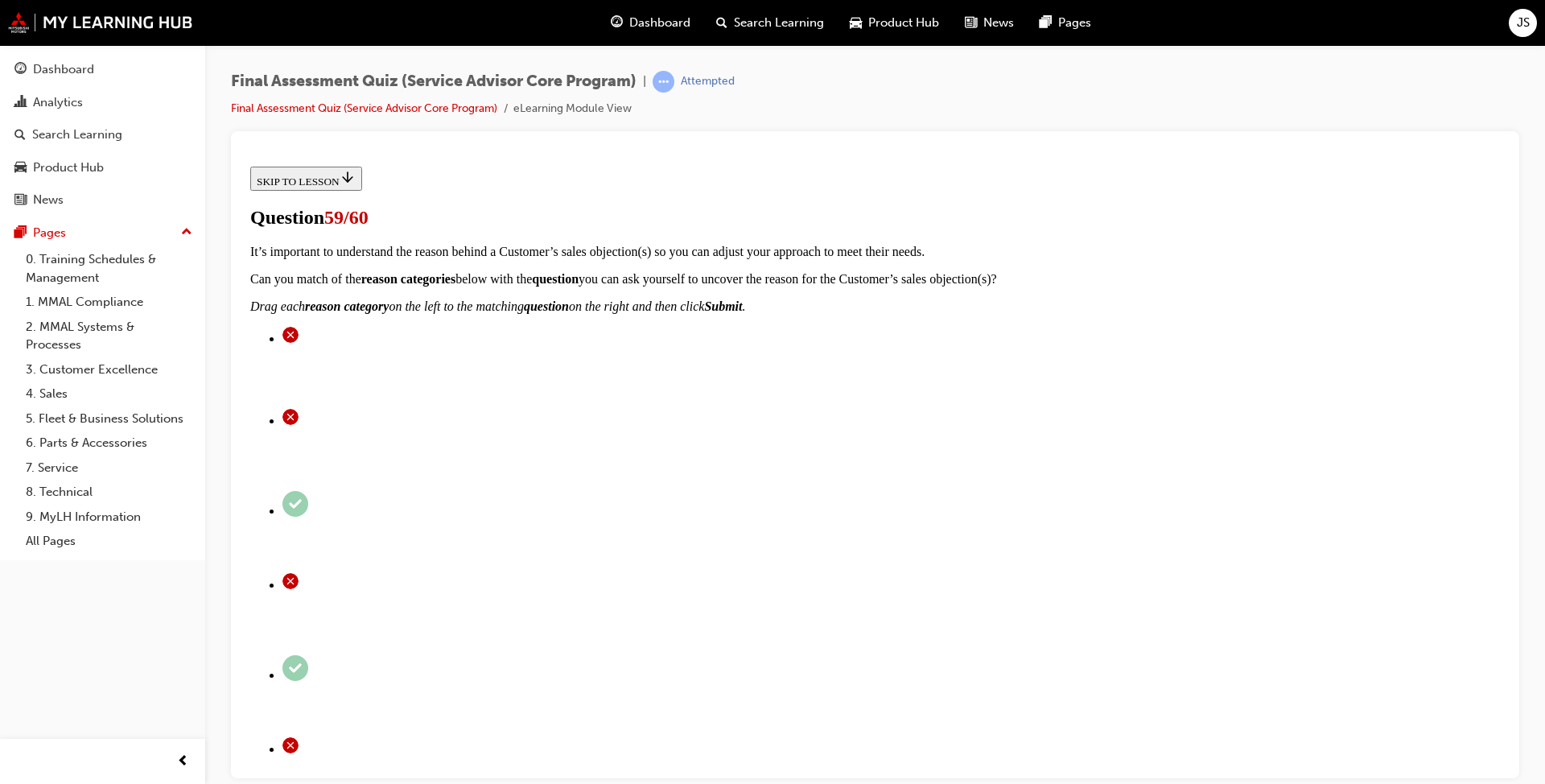
scroll to position [241, 0]
drag, startPoint x: 714, startPoint y: 352, endPoint x: 981, endPoint y: 354, distance: 267.0
drag, startPoint x: 1015, startPoint y: 255, endPoint x: 703, endPoint y: 282, distance: 313.2
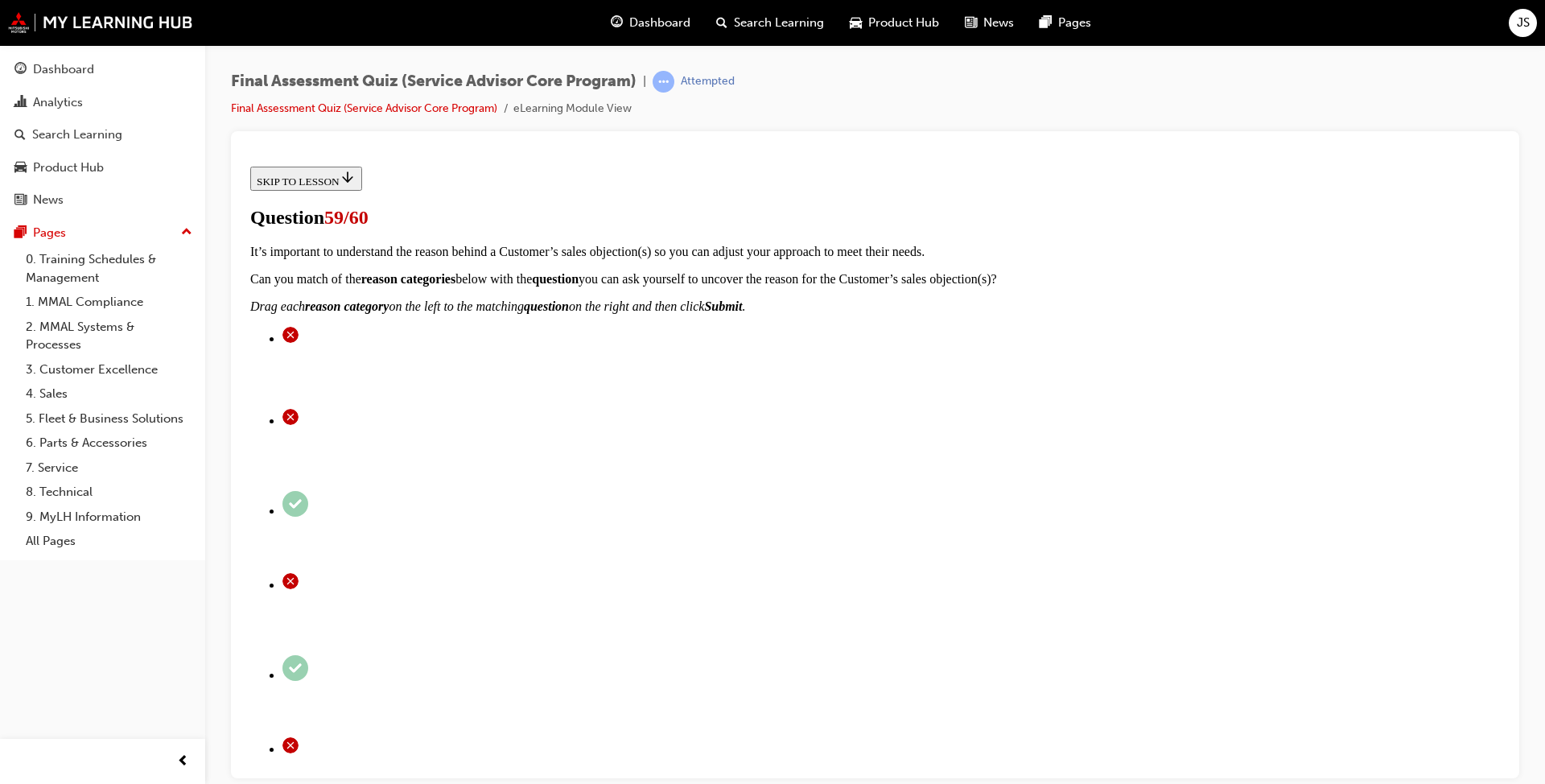
drag, startPoint x: 718, startPoint y: 765, endPoint x: 1013, endPoint y: 210, distance: 628.5
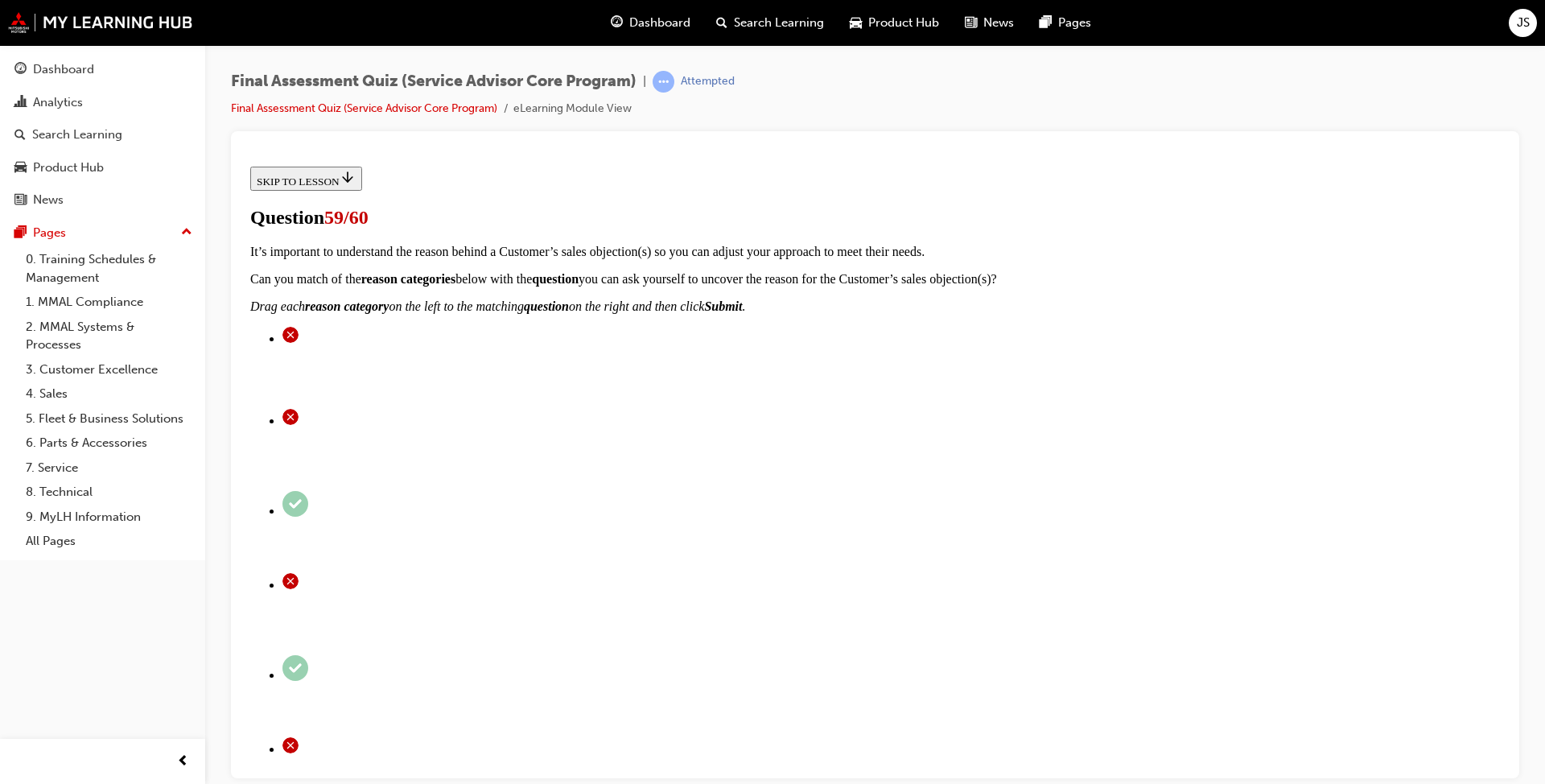
drag, startPoint x: 726, startPoint y: 715, endPoint x: 981, endPoint y: 295, distance: 491.4
drag, startPoint x: 727, startPoint y: 747, endPoint x: 1010, endPoint y: 379, distance: 464.2
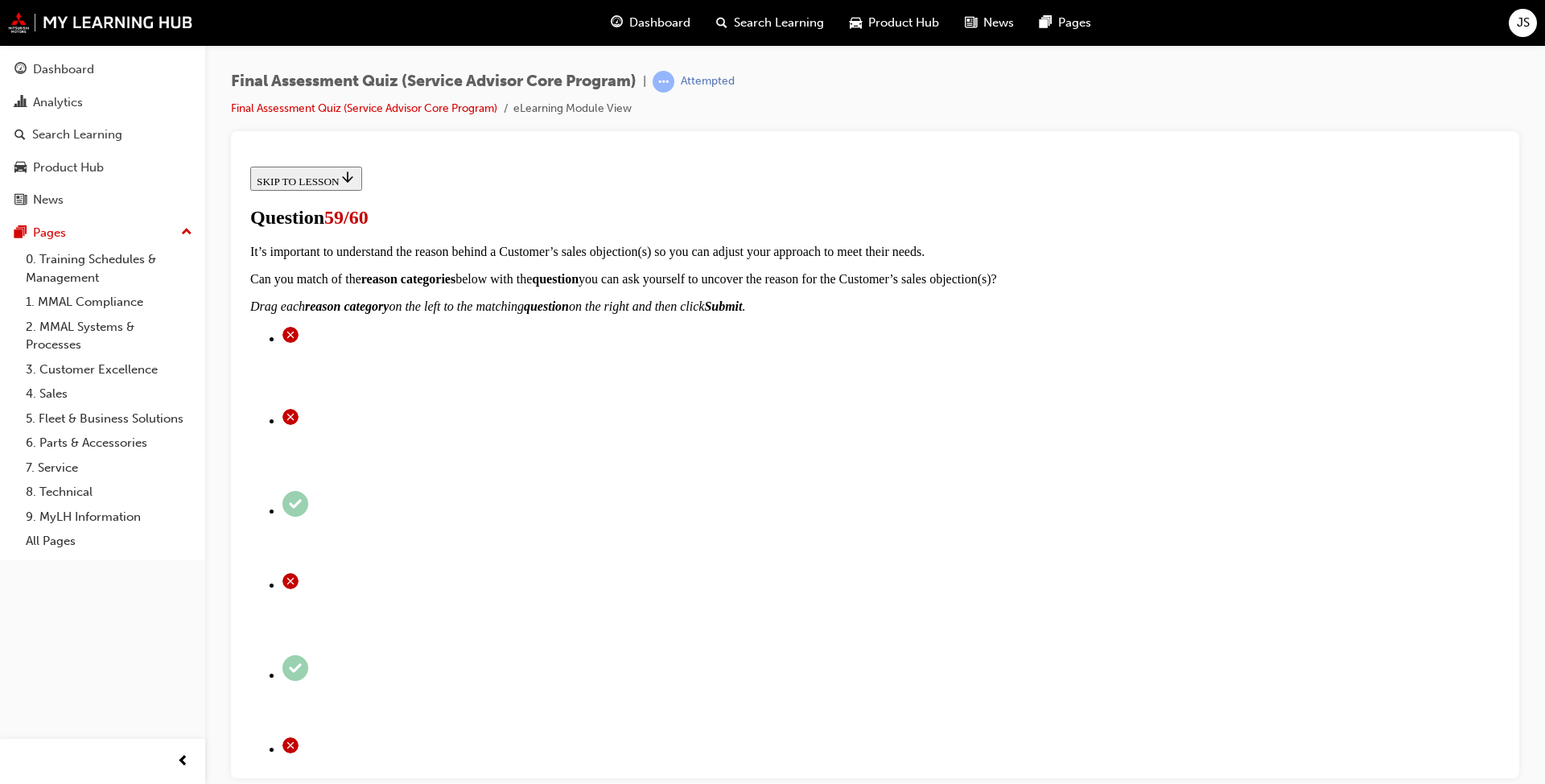
scroll to position [443, 0]
drag, startPoint x: 693, startPoint y: 568, endPoint x: 976, endPoint y: 407, distance: 325.6
drag, startPoint x: 700, startPoint y: 657, endPoint x: 961, endPoint y: 490, distance: 309.9
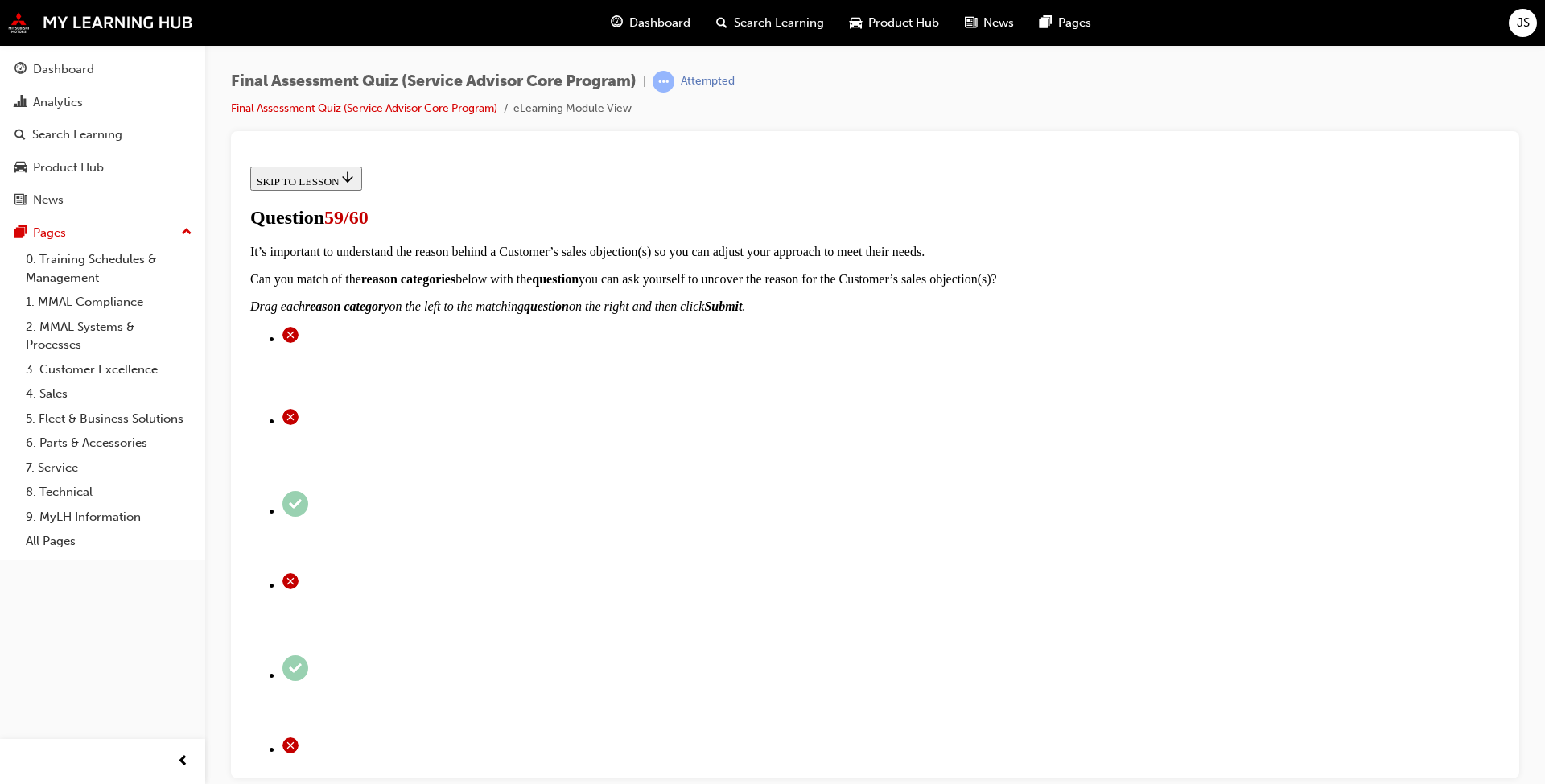
scroll to position [448, 0]
drag, startPoint x: 722, startPoint y: 741, endPoint x: 734, endPoint y: 723, distance: 21.6
drag, startPoint x: 718, startPoint y: 553, endPoint x: 961, endPoint y: 553, distance: 243.0
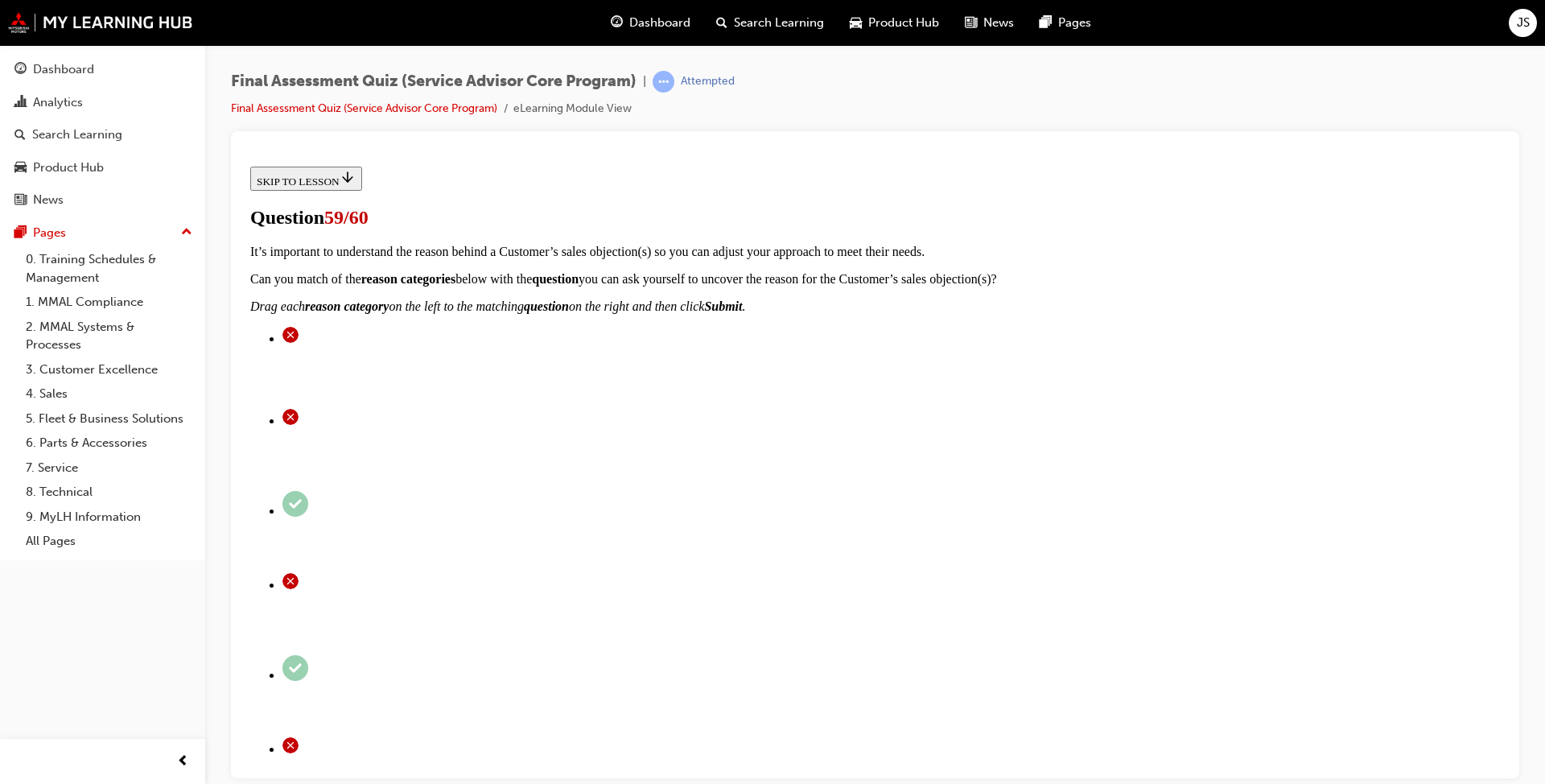
scroll to position [452, 0]
drag, startPoint x: 761, startPoint y: 740, endPoint x: 1014, endPoint y: 570, distance: 304.8
drag, startPoint x: 705, startPoint y: 719, endPoint x: 996, endPoint y: 628, distance: 304.9
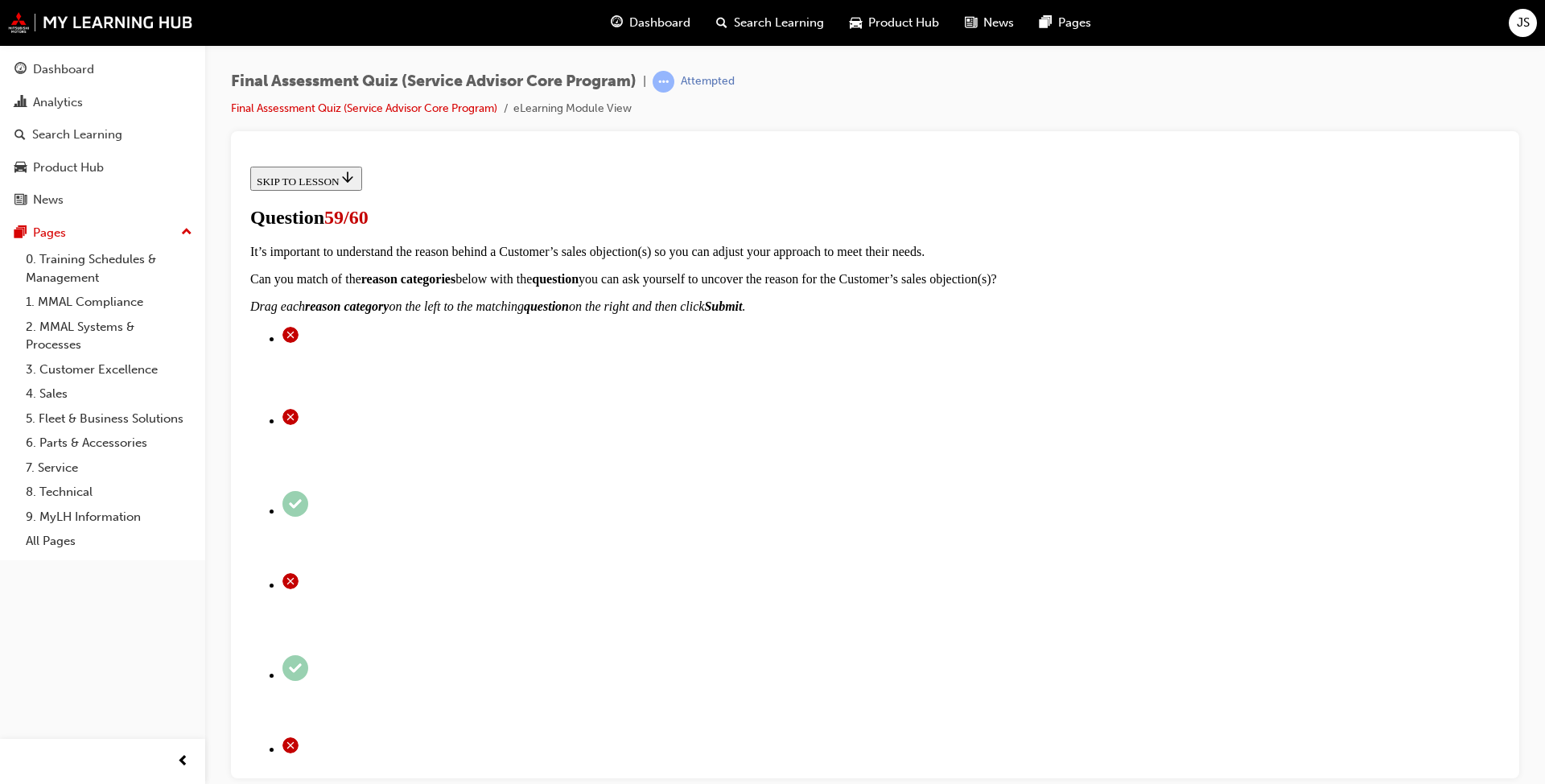
drag, startPoint x: 696, startPoint y: 711, endPoint x: 957, endPoint y: 700, distance: 261.2
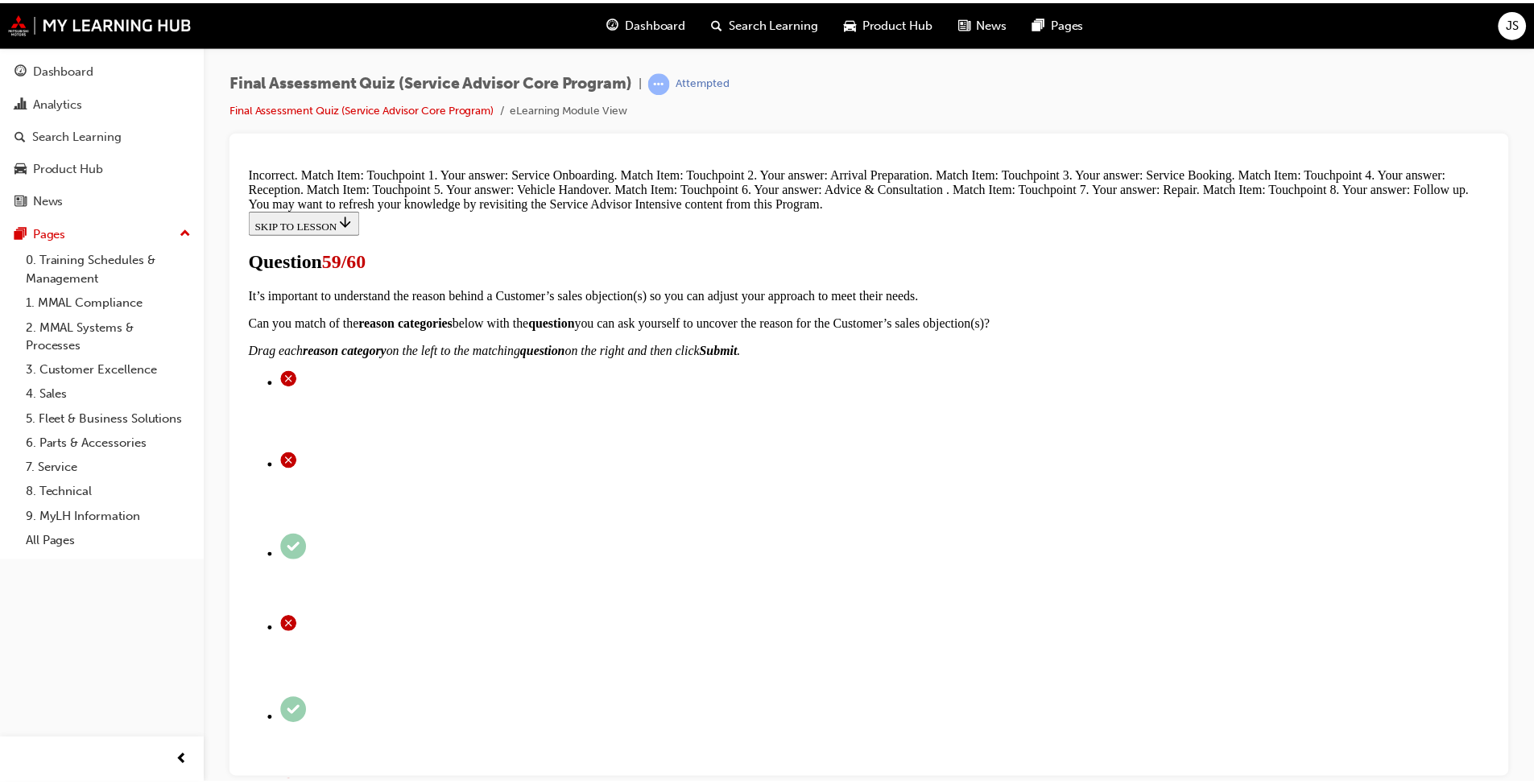
scroll to position [791, 0]
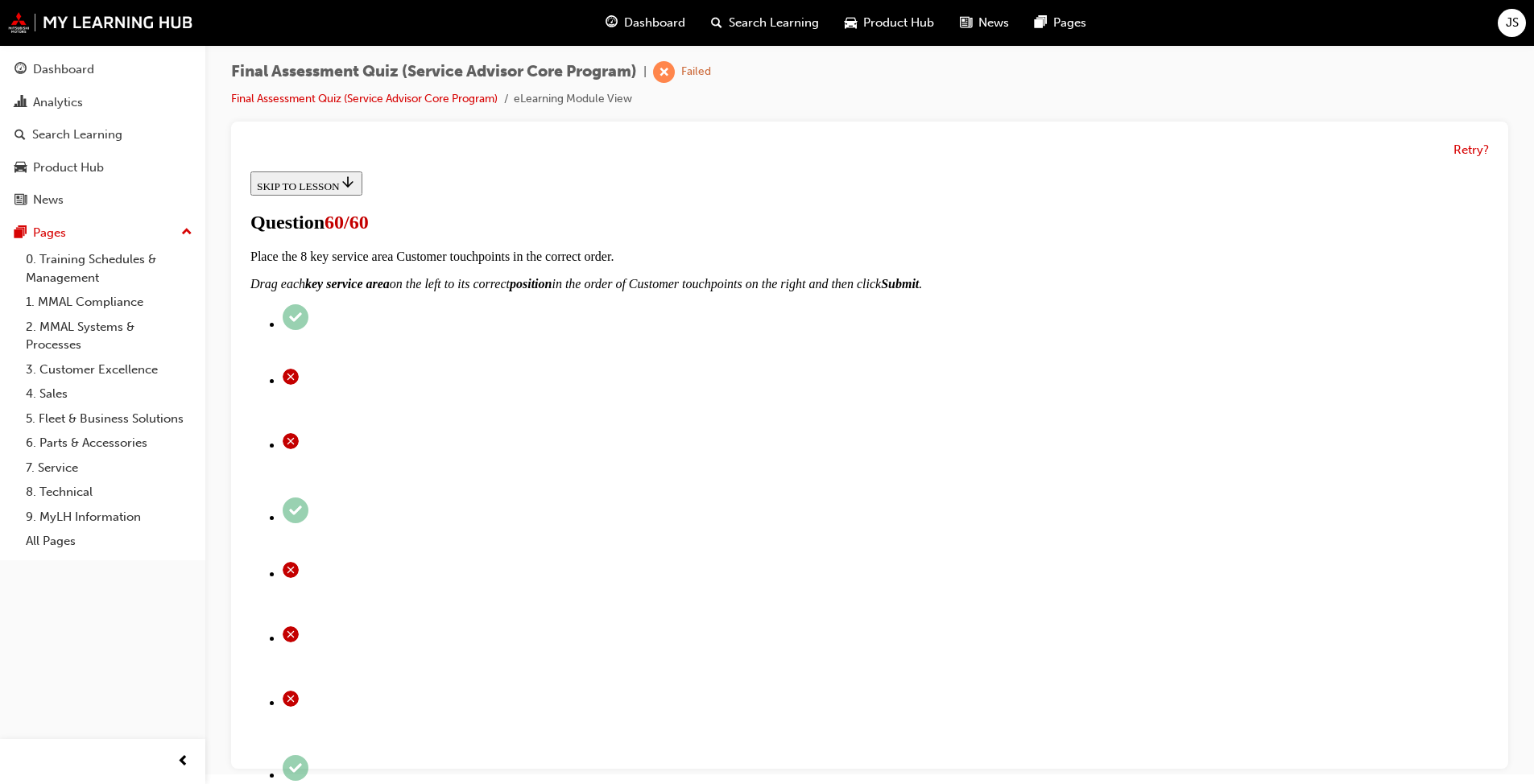
scroll to position [12, 0]
click at [792, 138] on button "Retry?" at bounding box center [1471, 147] width 36 height 18
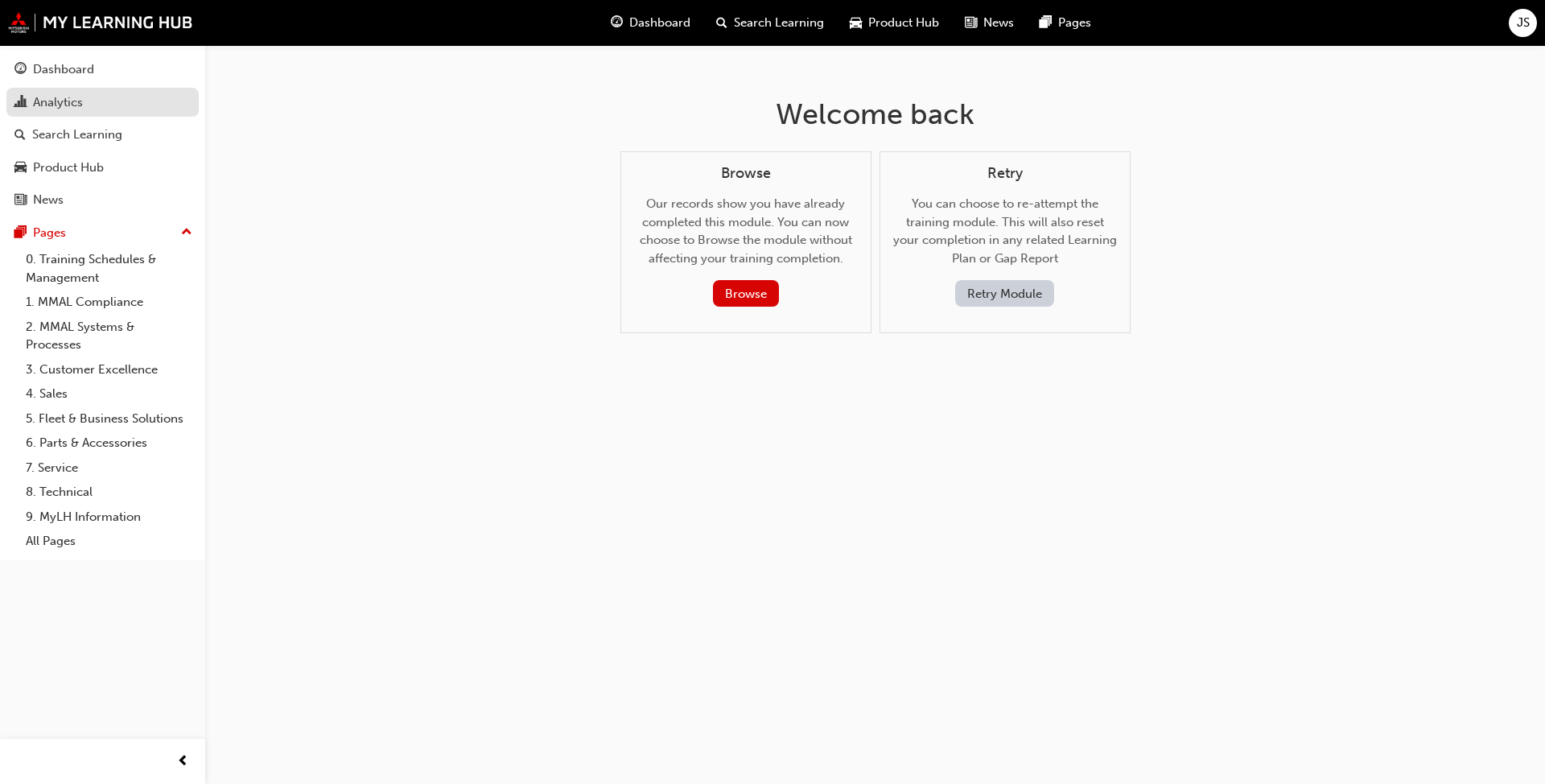
drag, startPoint x: 99, startPoint y: 79, endPoint x: 133, endPoint y: 110, distance: 46.0
click at [99, 79] on div "Dashboard" at bounding box center [102, 70] width 176 height 20
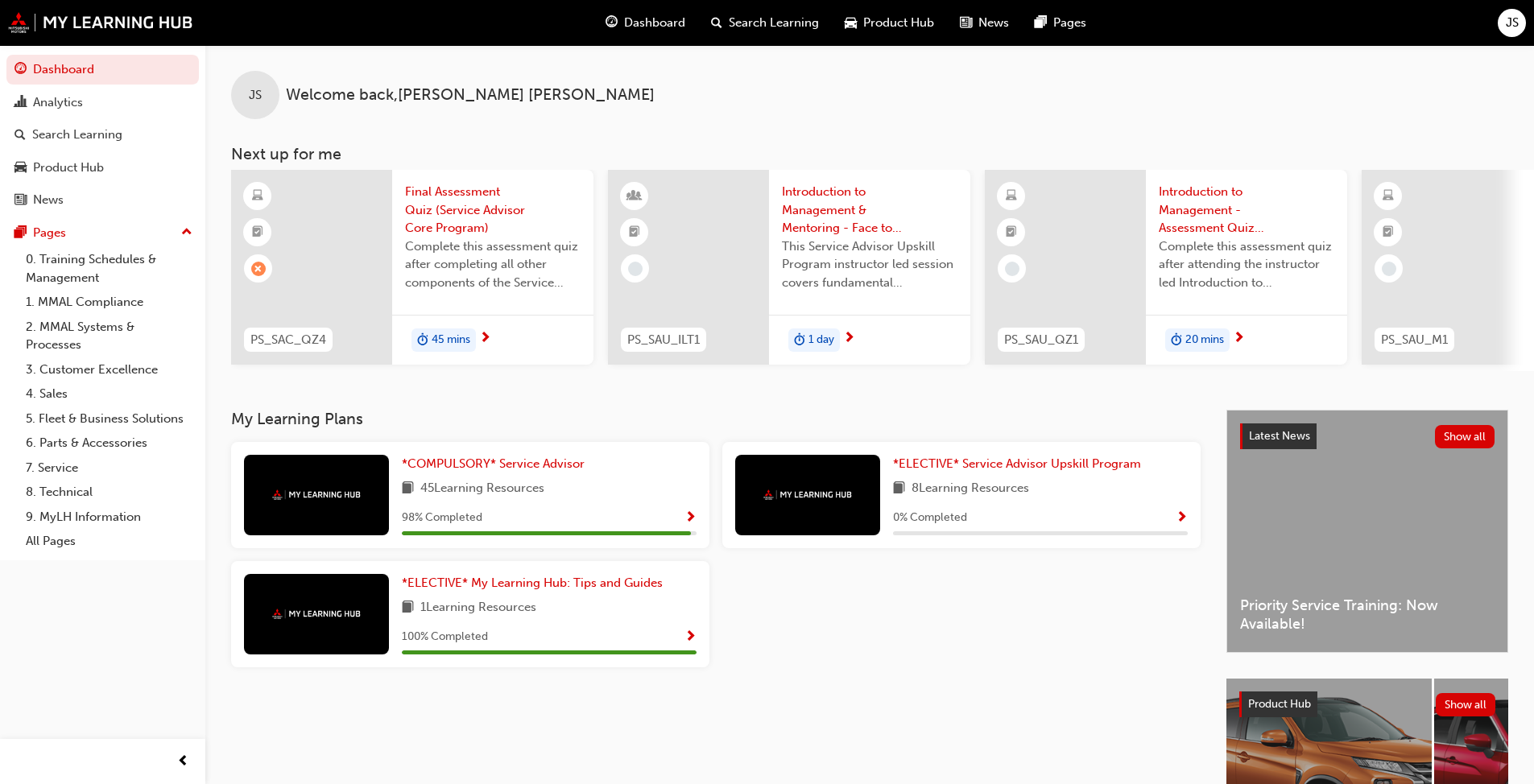
click at [443, 344] on span "45 mins" at bounding box center [451, 340] width 38 height 18
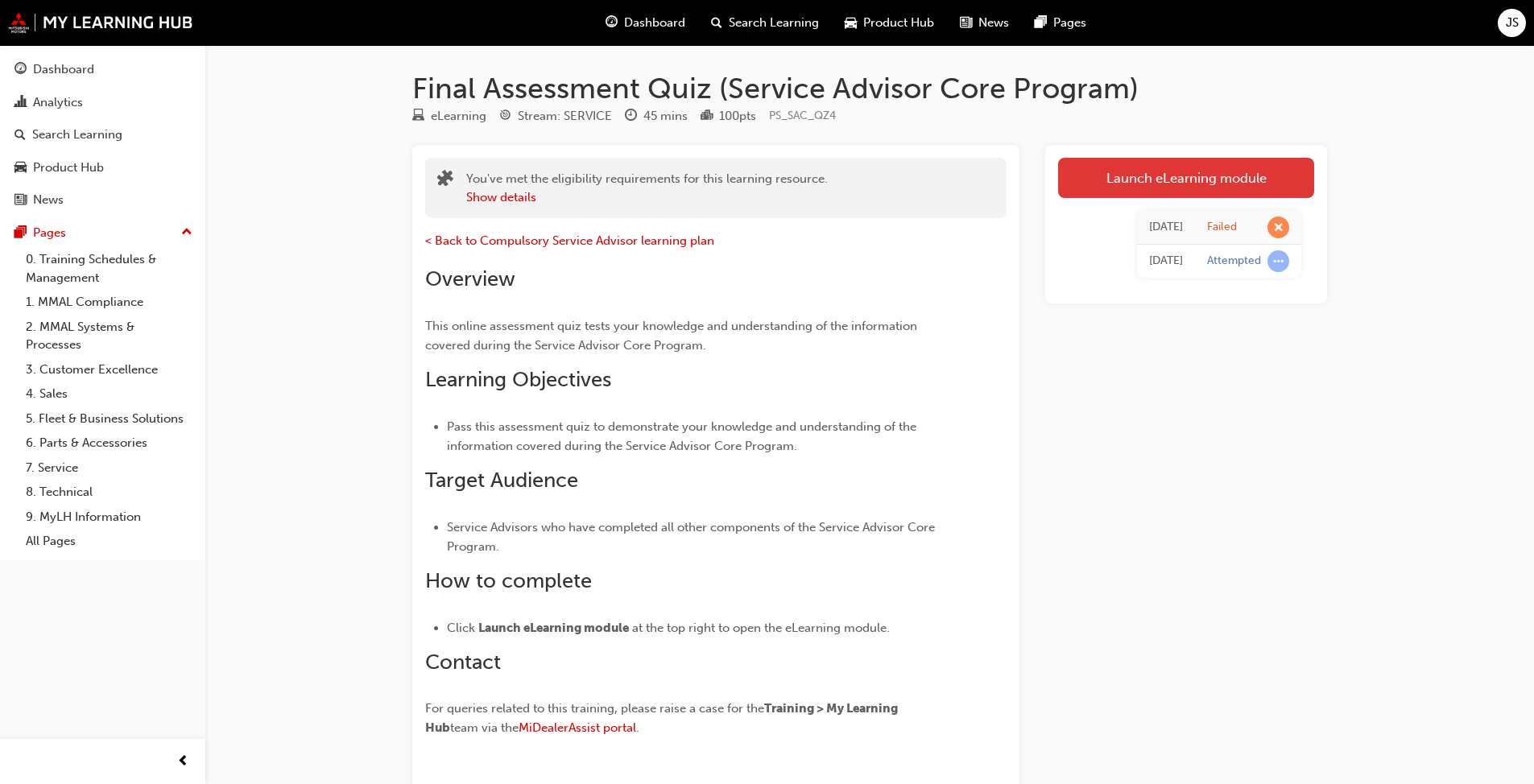
click at [792, 158] on link "Launch eLearning module" at bounding box center [1185, 178] width 256 height 40
